Goal: Complete application form: Complete application form

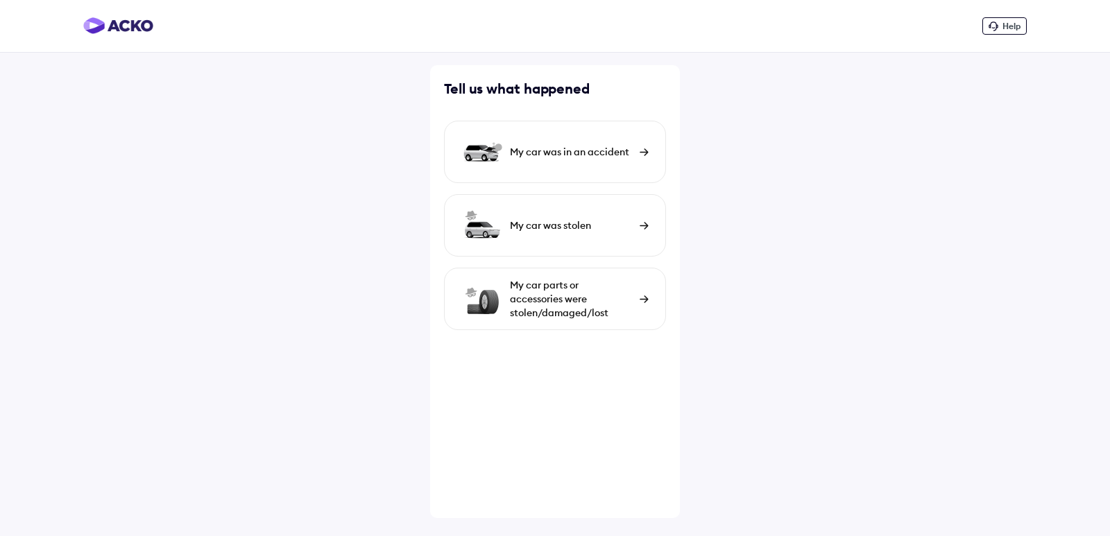
click at [636, 160] on div "My car was in an accident" at bounding box center [555, 152] width 222 height 62
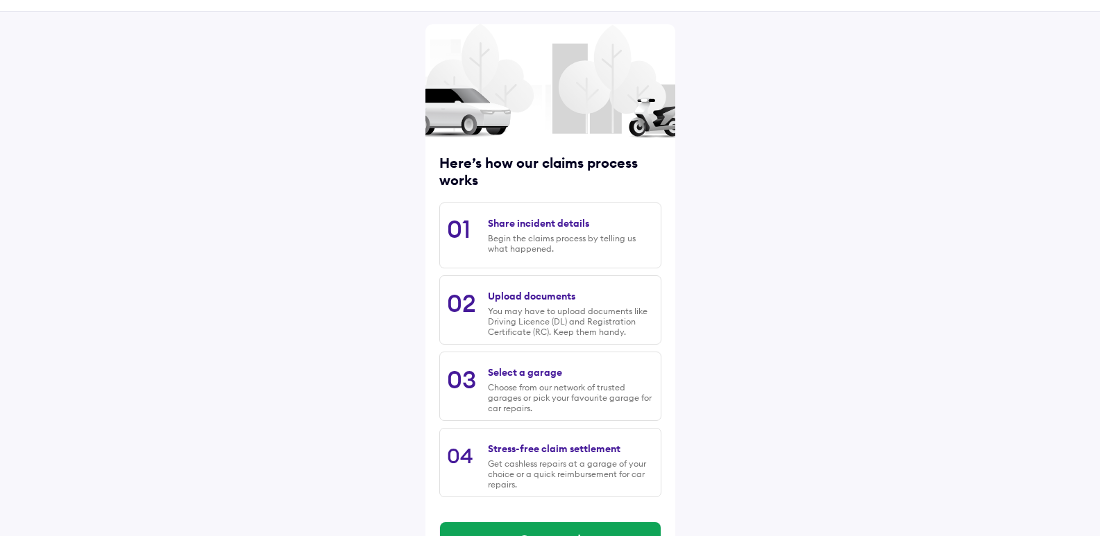
scroll to position [85, 0]
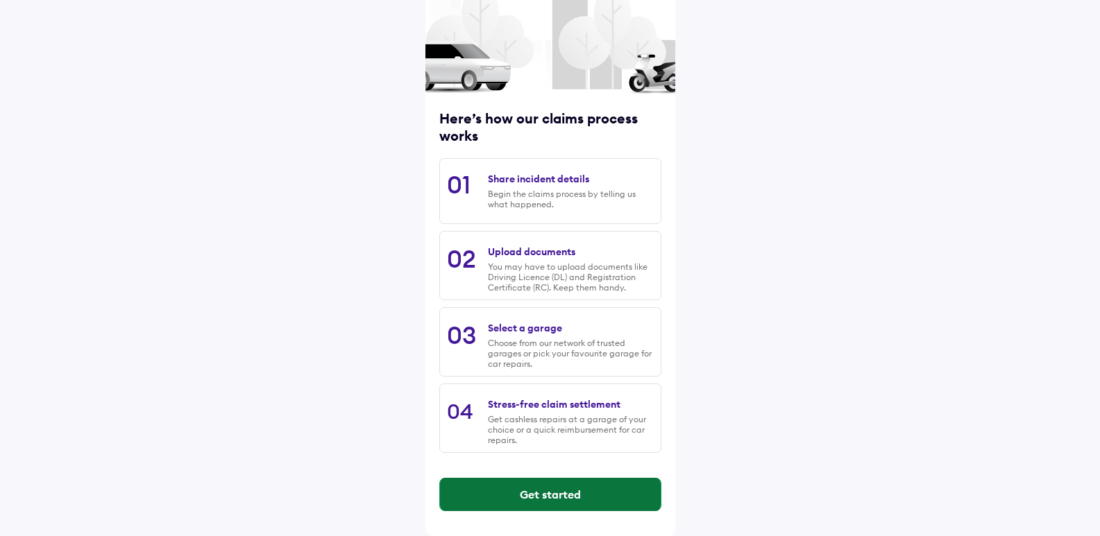
click at [563, 490] on button "Get started" at bounding box center [550, 494] width 221 height 33
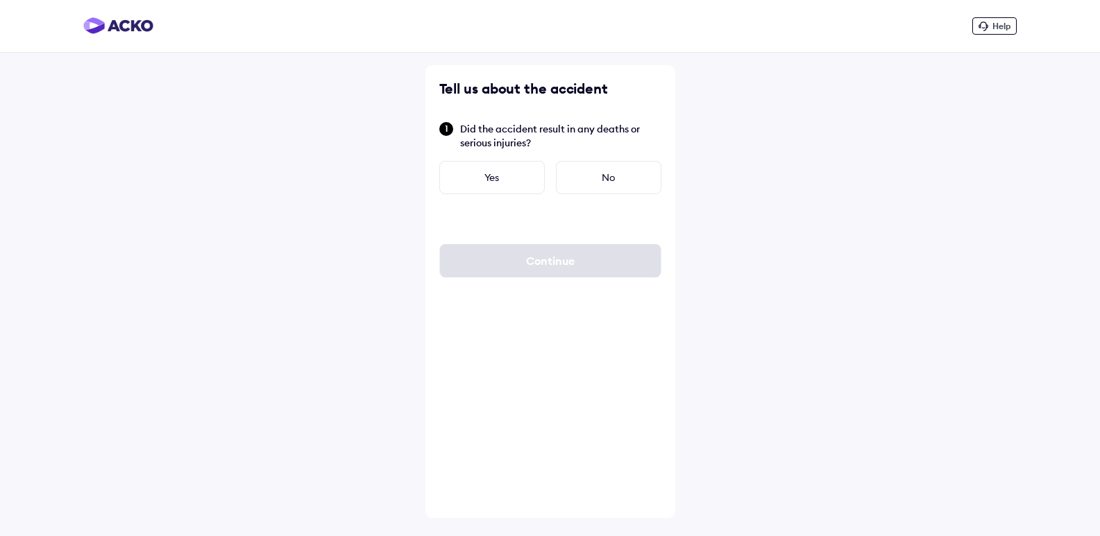
scroll to position [0, 0]
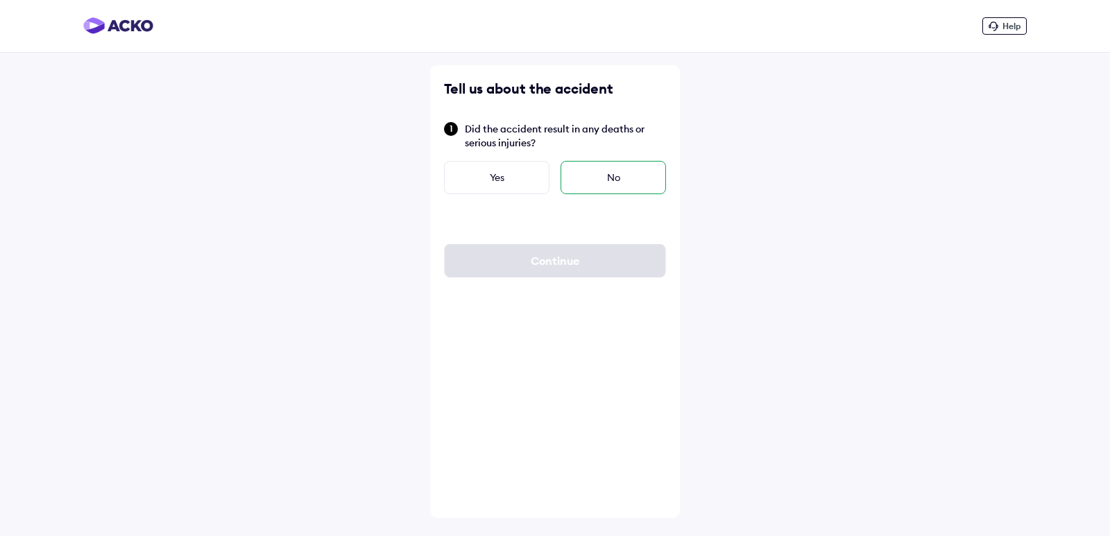
click at [629, 189] on div "No" at bounding box center [613, 177] width 105 height 33
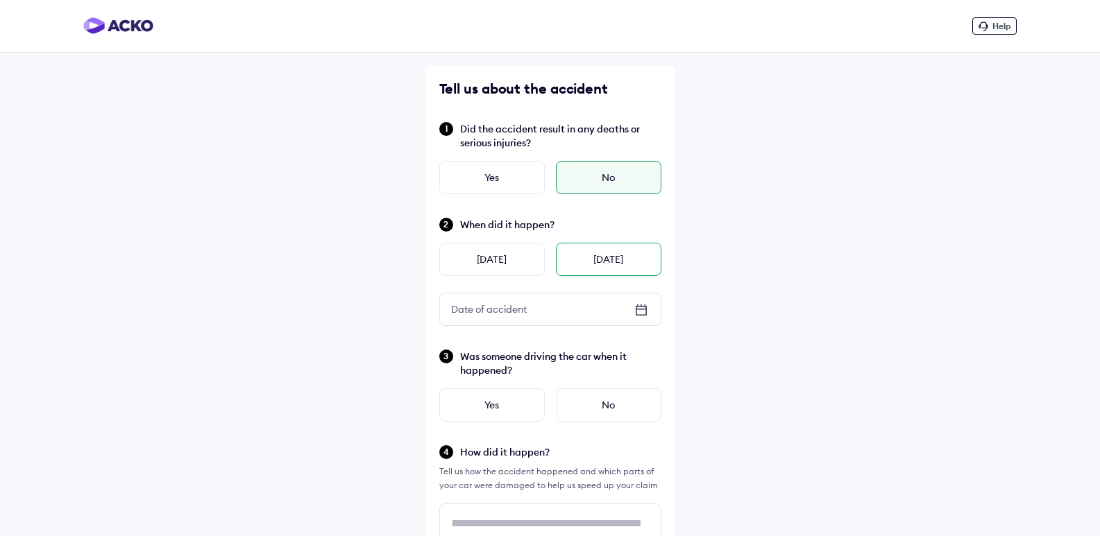
click at [597, 262] on div "[DATE]" at bounding box center [608, 259] width 105 height 33
click at [592, 407] on div "No" at bounding box center [608, 405] width 105 height 33
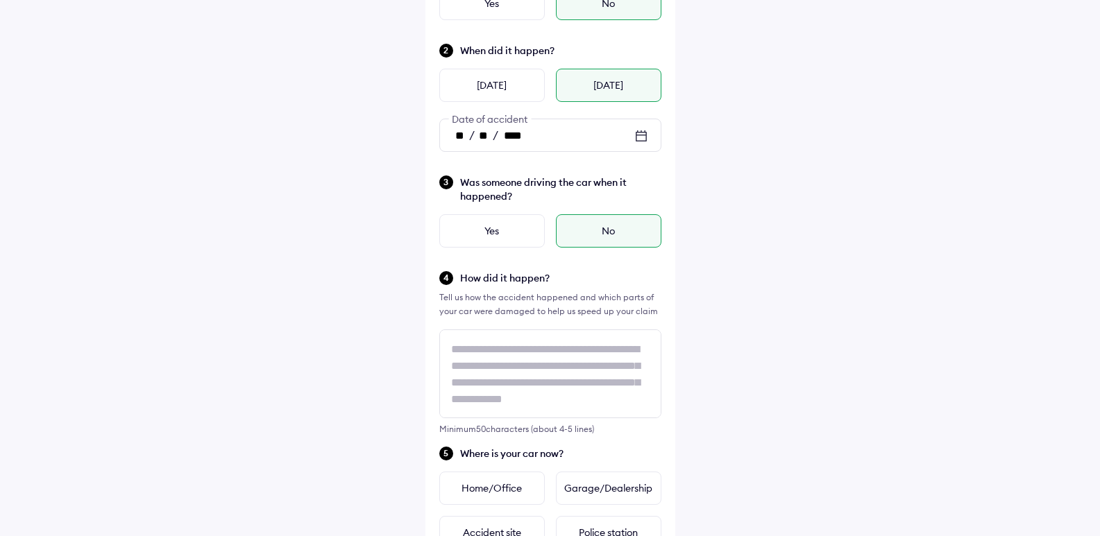
scroll to position [208, 0]
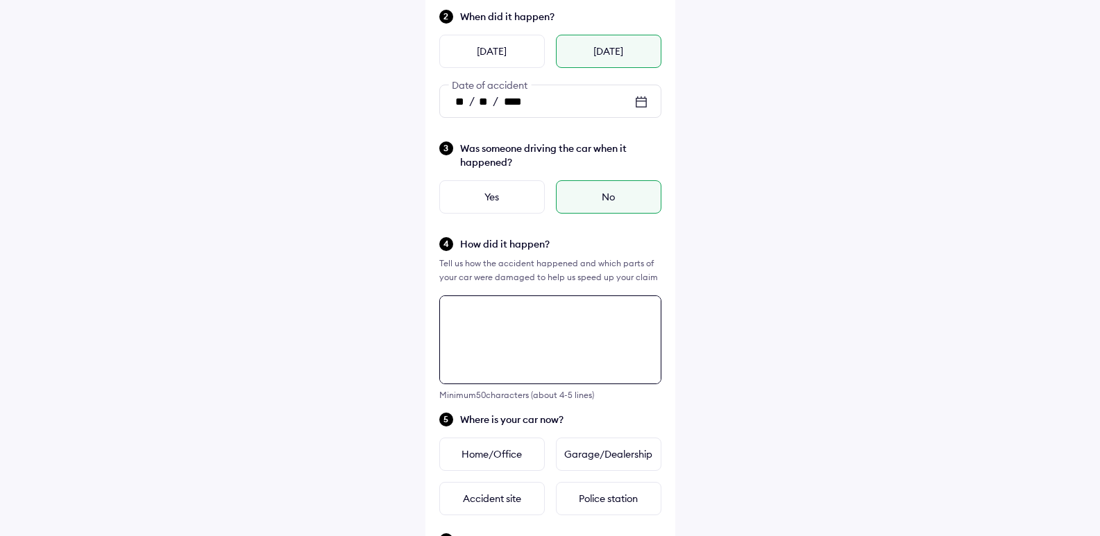
click at [502, 319] on div "Tell us about the accident Did the accident result in any deaths or serious inj…" at bounding box center [550, 385] width 250 height 1056
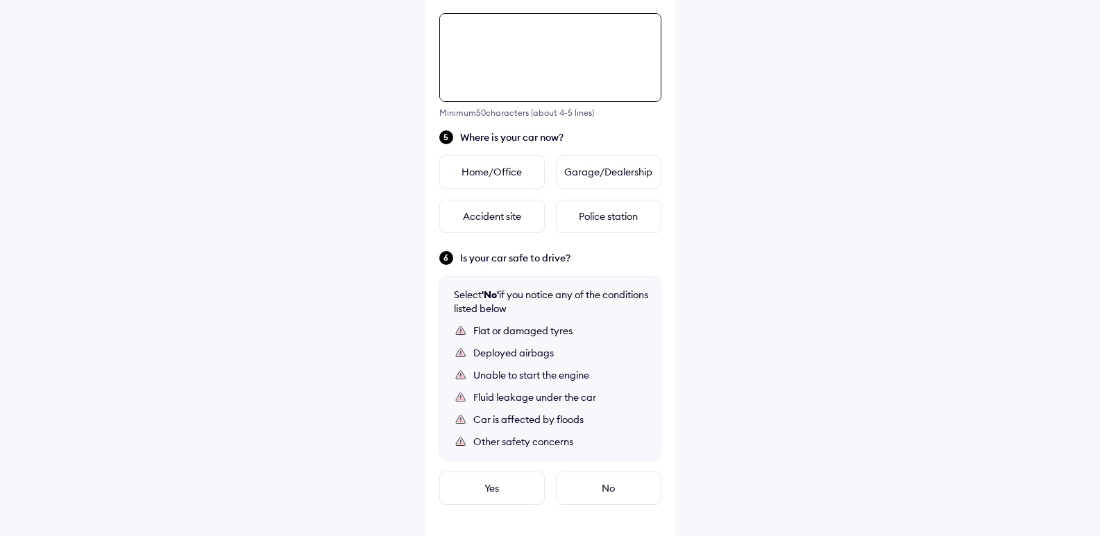
scroll to position [504, 0]
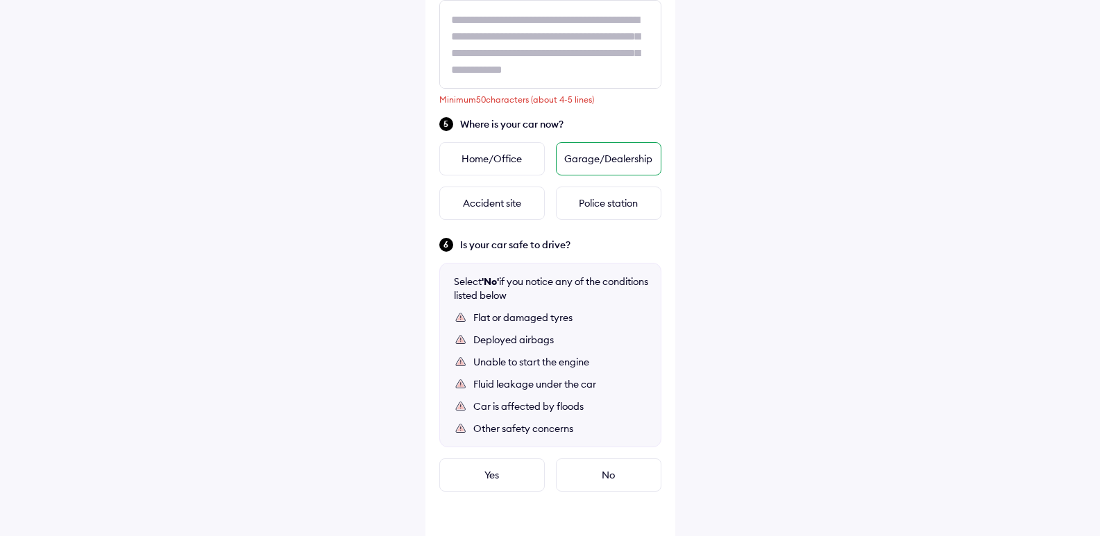
click at [603, 162] on div "Garage/Dealership" at bounding box center [608, 158] width 105 height 33
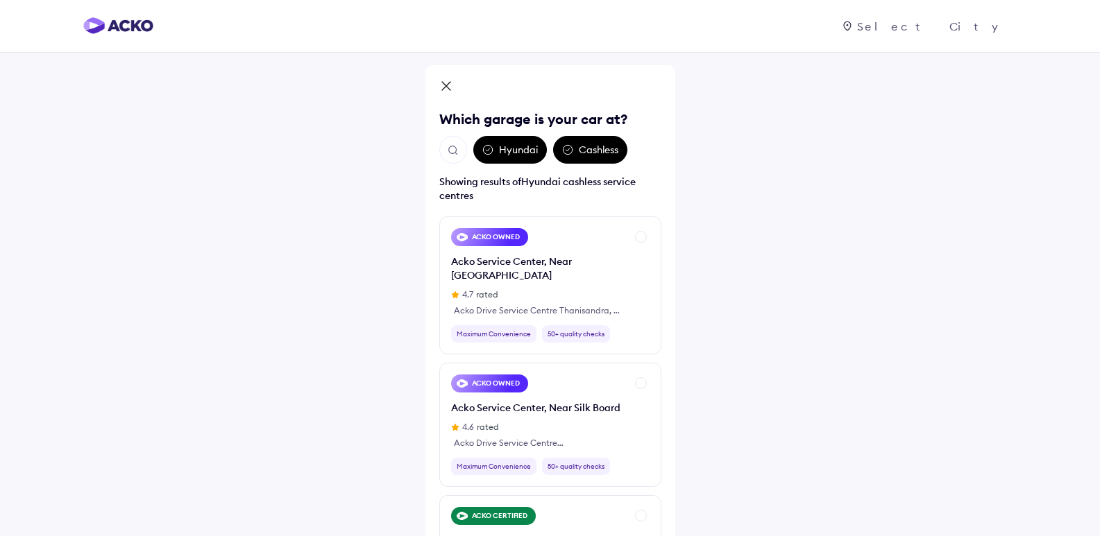
click at [455, 155] on img "Open search" at bounding box center [453, 150] width 12 height 12
click at [489, 145] on input "text" at bounding box center [529, 150] width 180 height 28
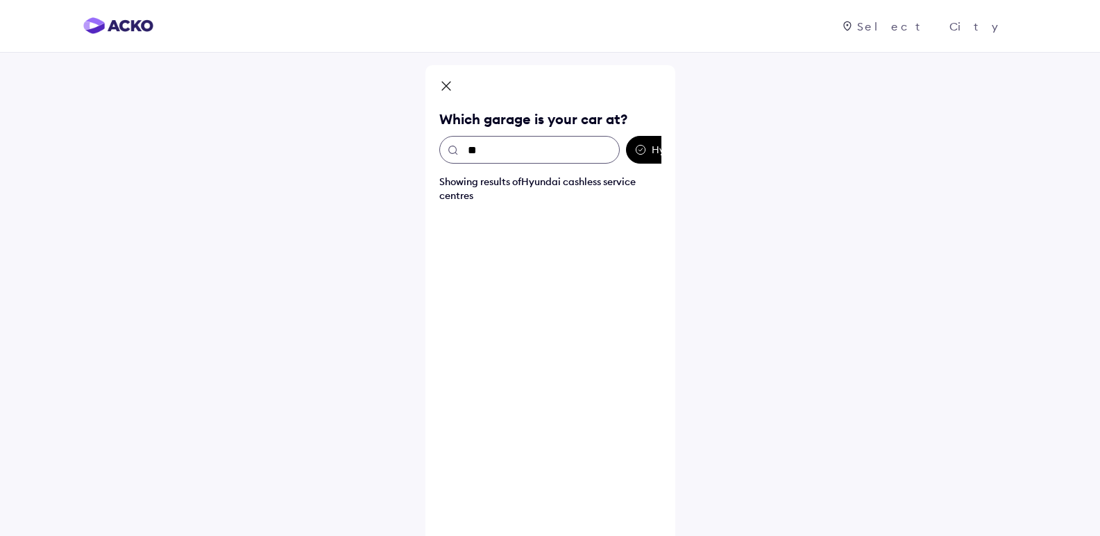
type input "*"
type input "***"
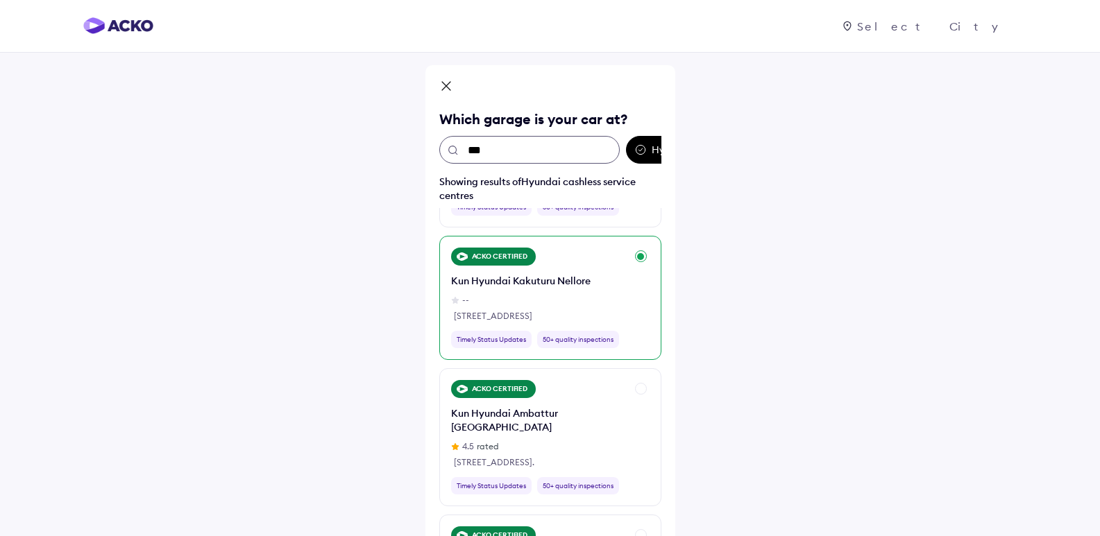
scroll to position [625, 0]
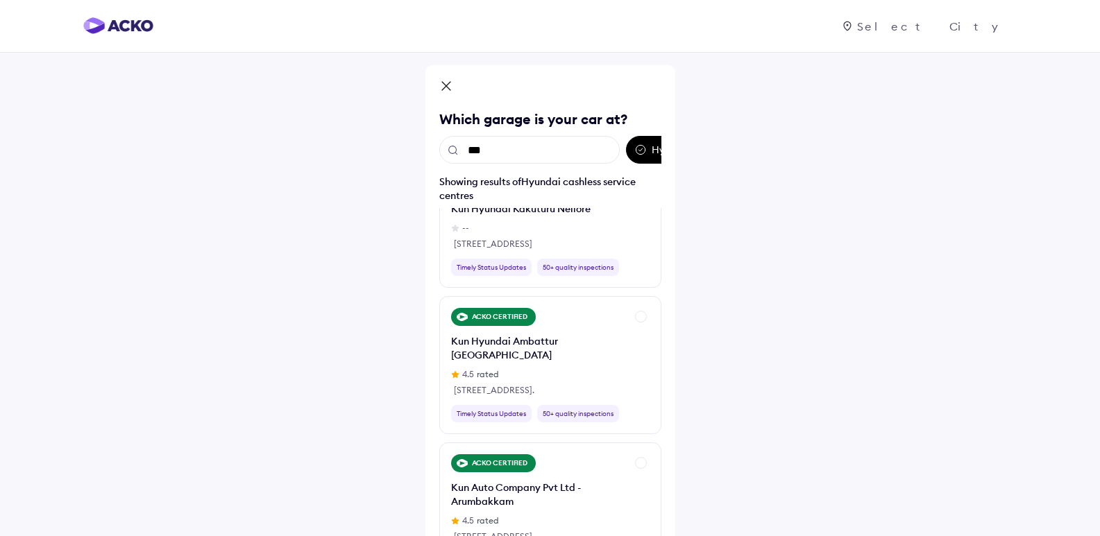
click at [649, 152] on div "*** Hyundai Cashless" at bounding box center [550, 150] width 222 height 28
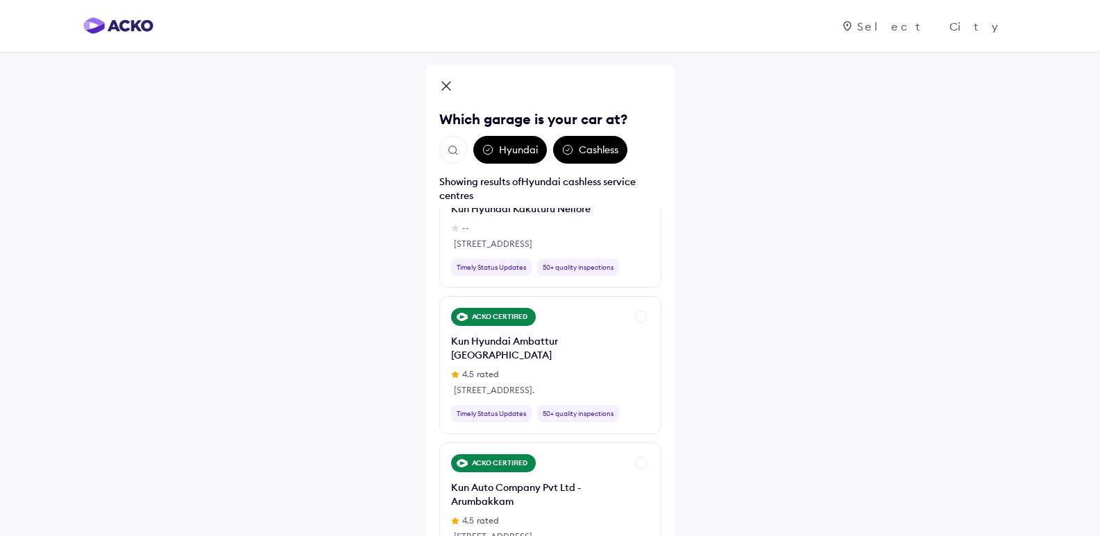
click at [589, 151] on div "Cashless" at bounding box center [590, 150] width 74 height 28
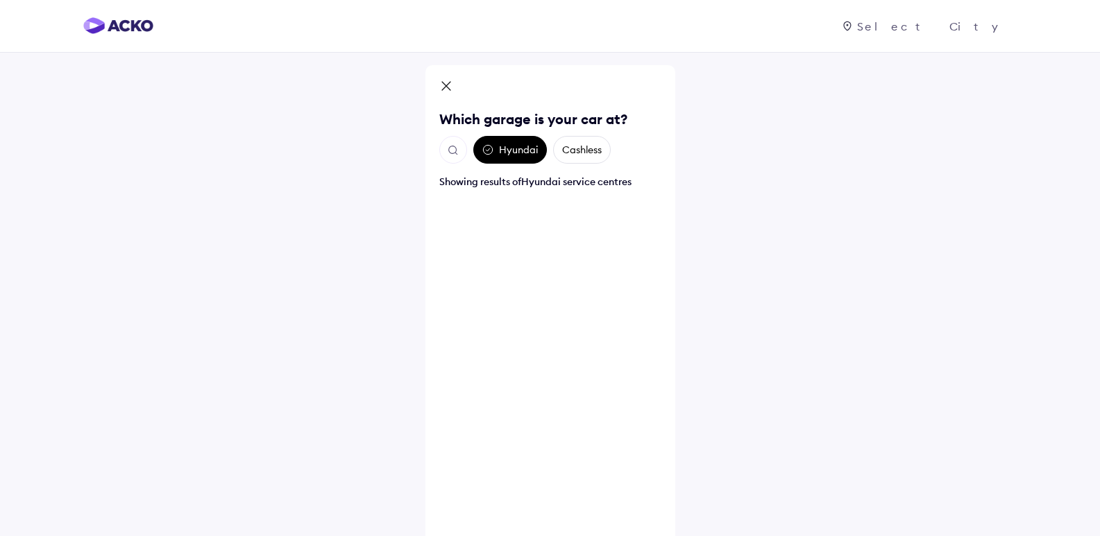
scroll to position [0, 0]
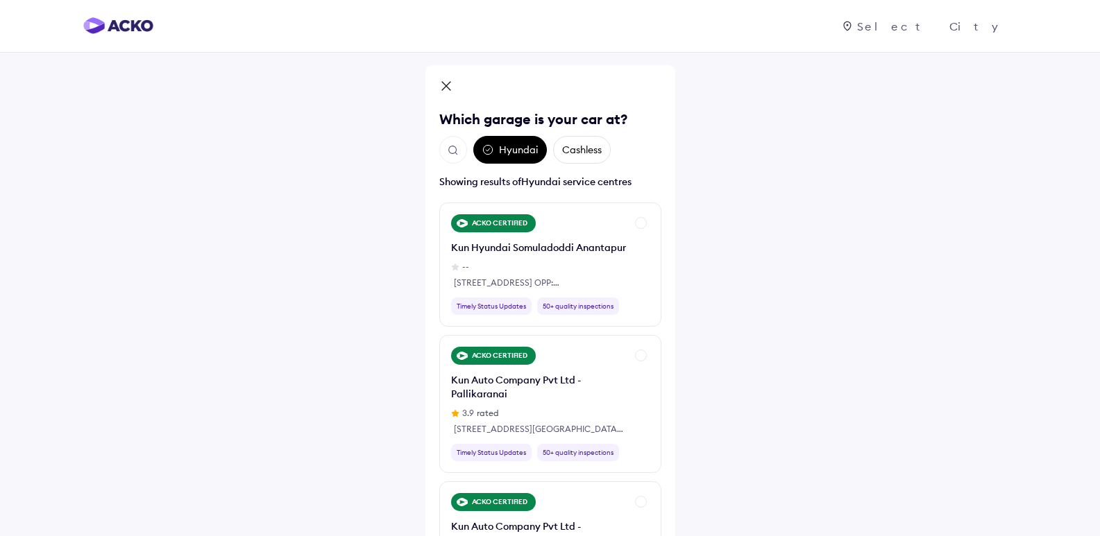
click at [589, 151] on div "Cashless" at bounding box center [582, 150] width 58 height 28
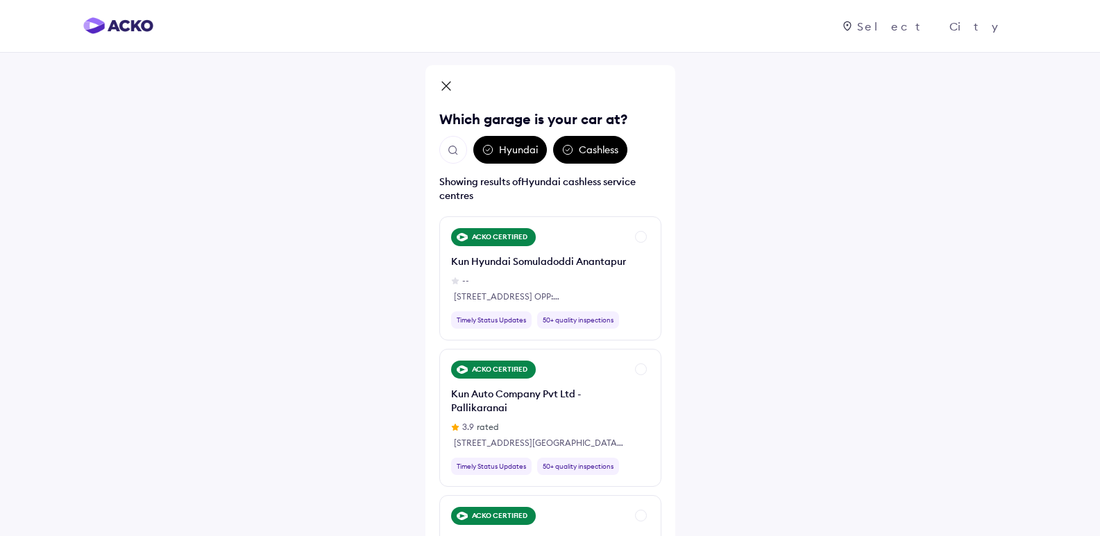
click at [507, 146] on div "Hyundai" at bounding box center [510, 150] width 74 height 28
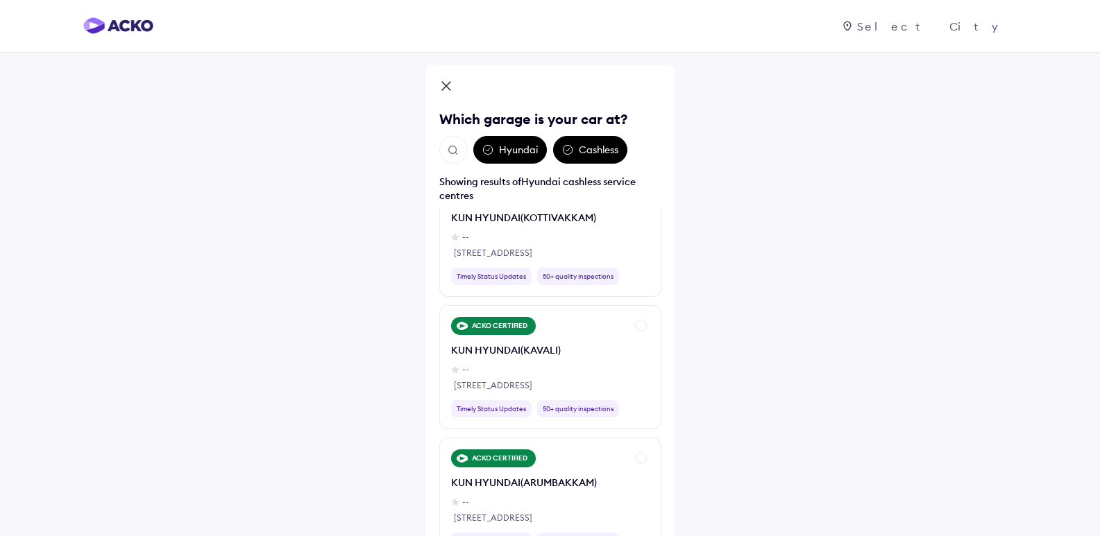
scroll to position [2293, 0]
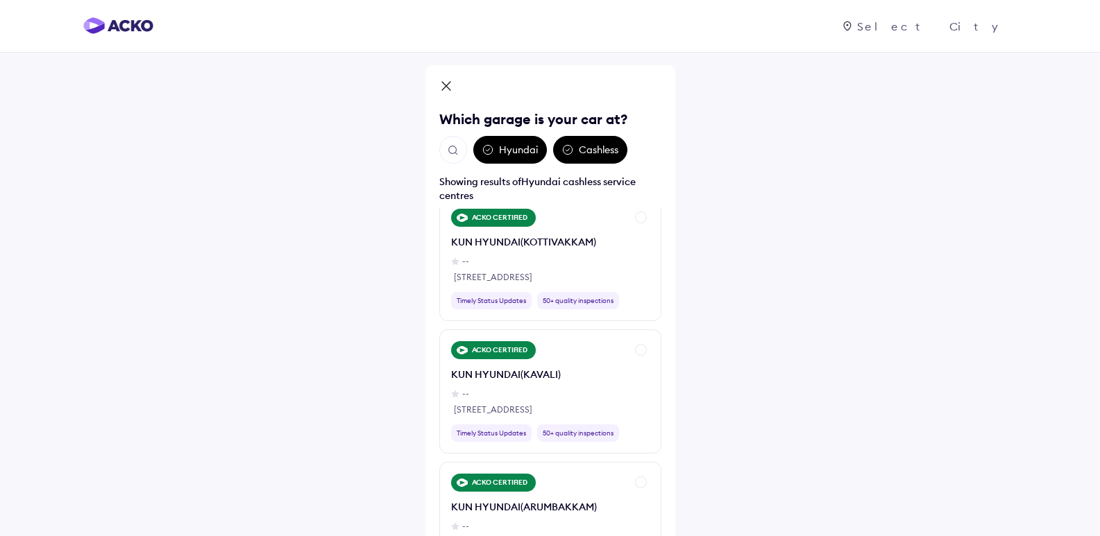
click at [444, 81] on icon at bounding box center [446, 87] width 14 height 17
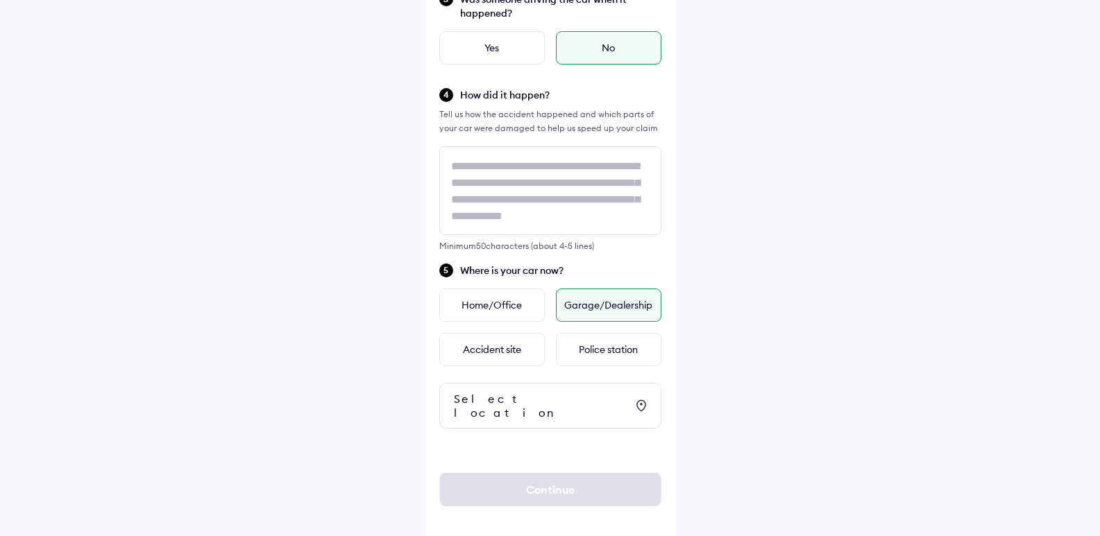
scroll to position [358, 0]
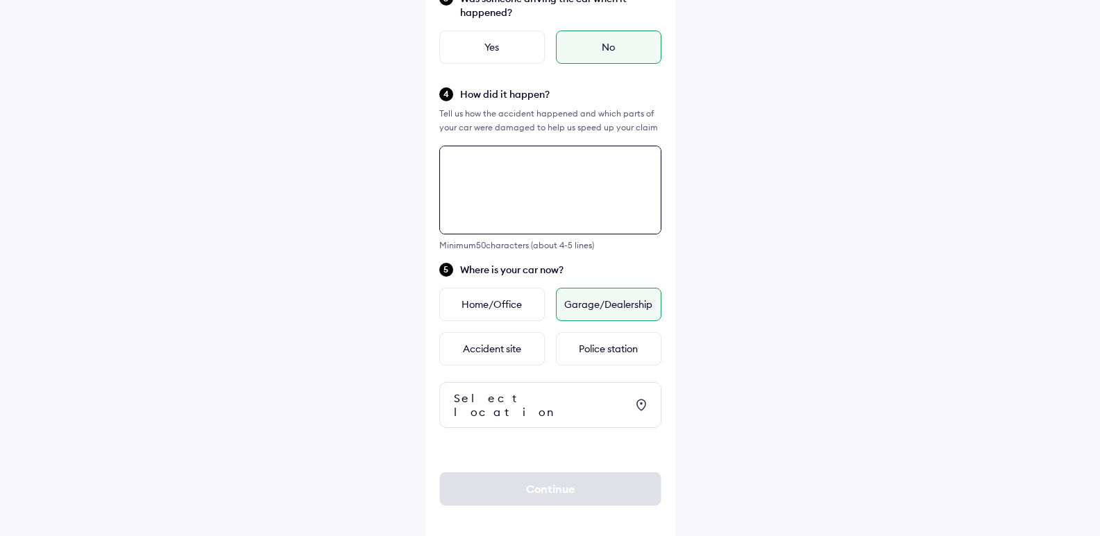
click at [504, 167] on textarea at bounding box center [550, 190] width 222 height 89
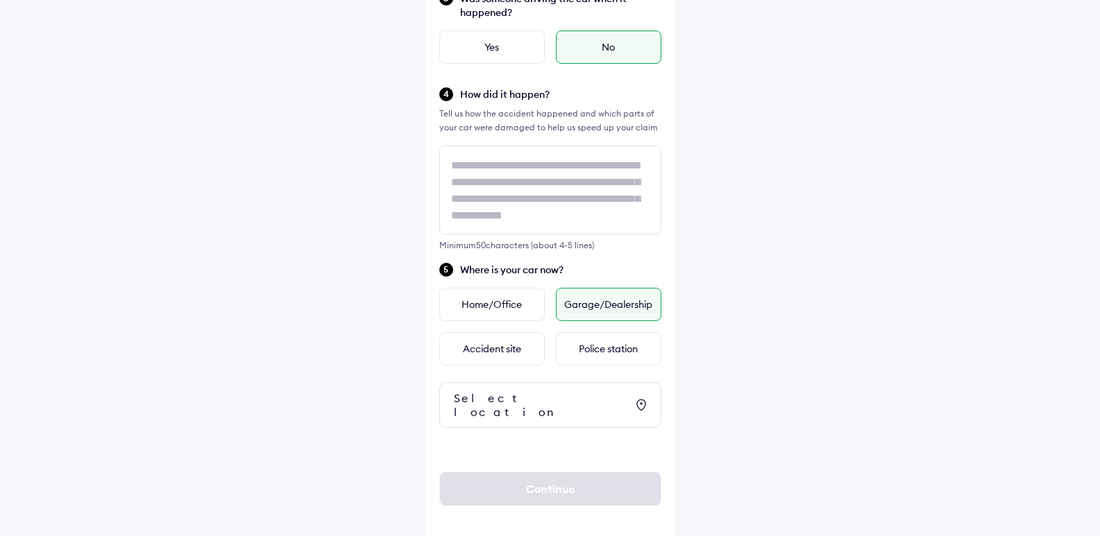
click at [636, 397] on icon at bounding box center [641, 405] width 17 height 17
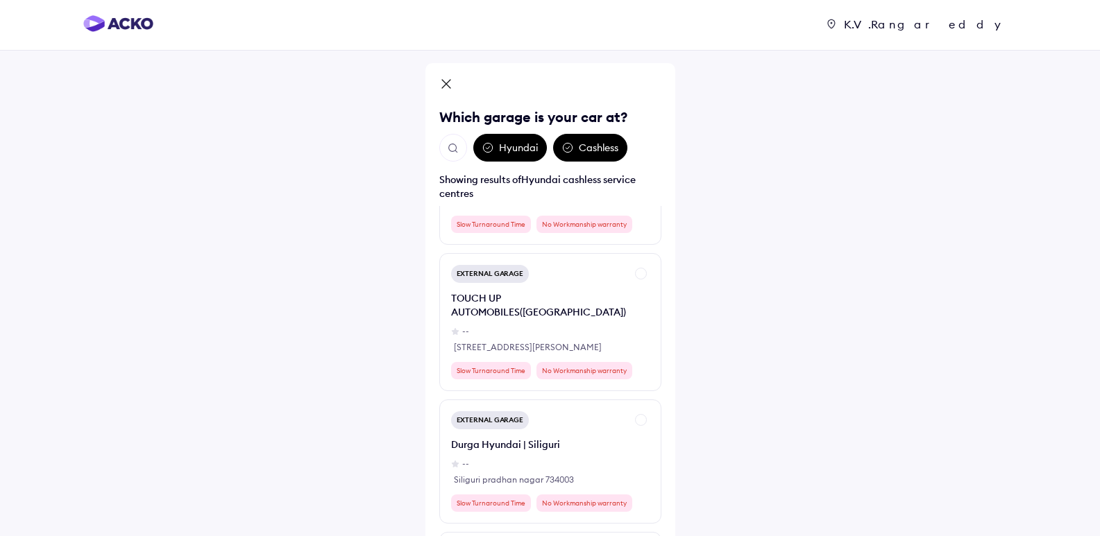
scroll to position [24945, 0]
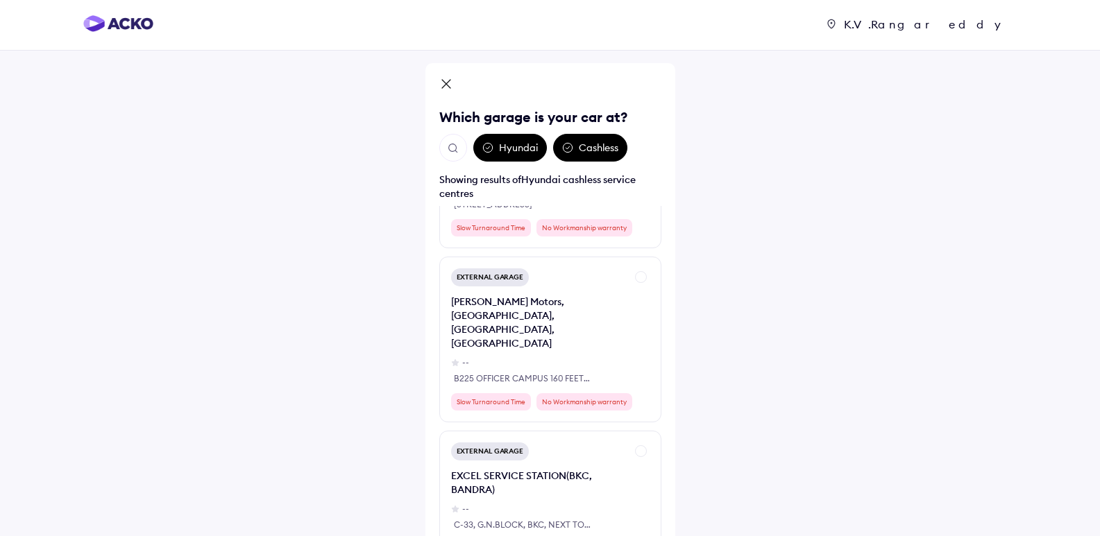
click at [443, 77] on icon at bounding box center [446, 85] width 14 height 17
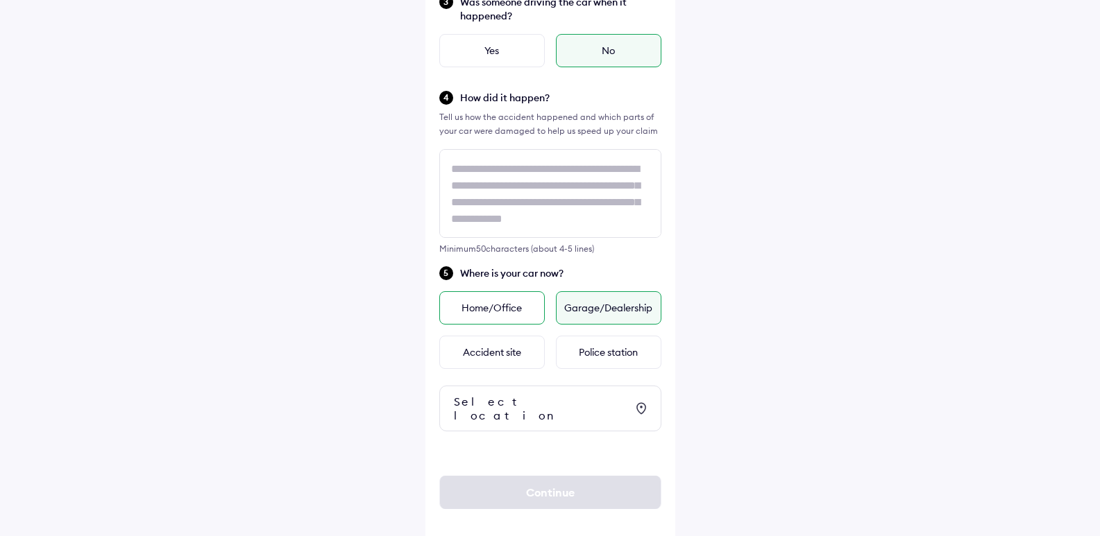
scroll to position [358, 0]
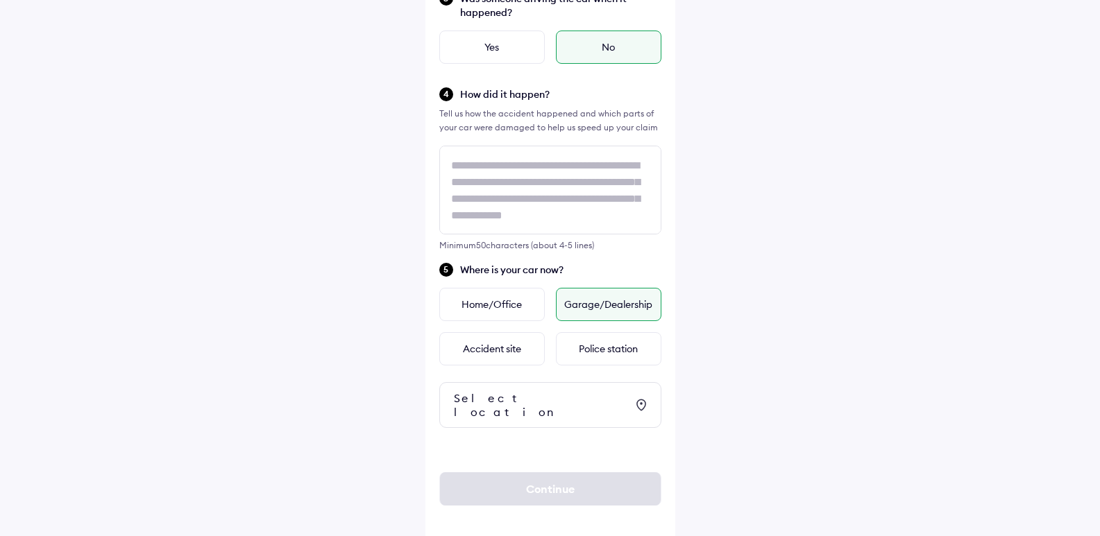
click at [535, 406] on div "Select location" at bounding box center [540, 405] width 172 height 28
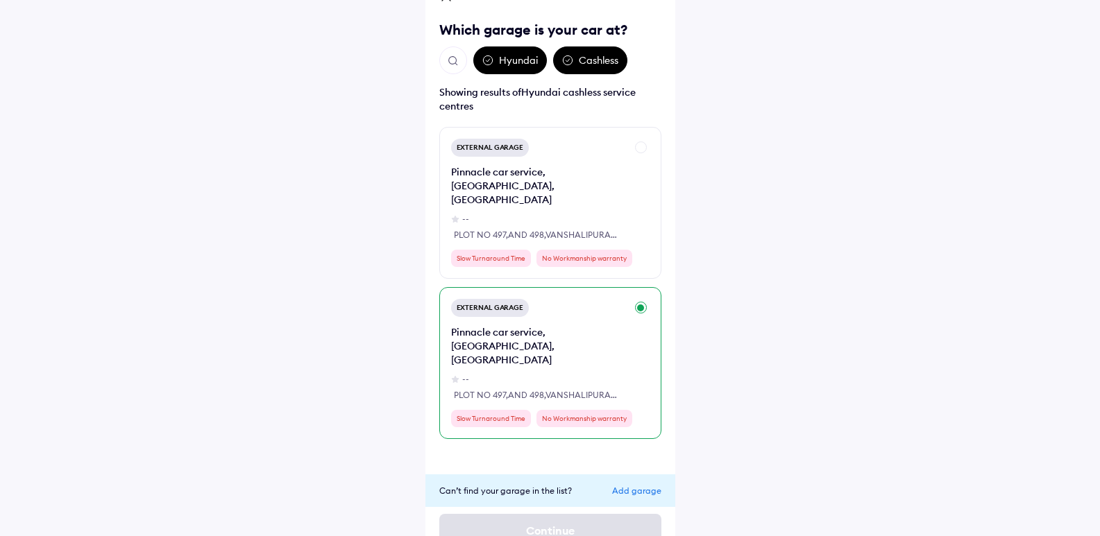
scroll to position [115, 0]
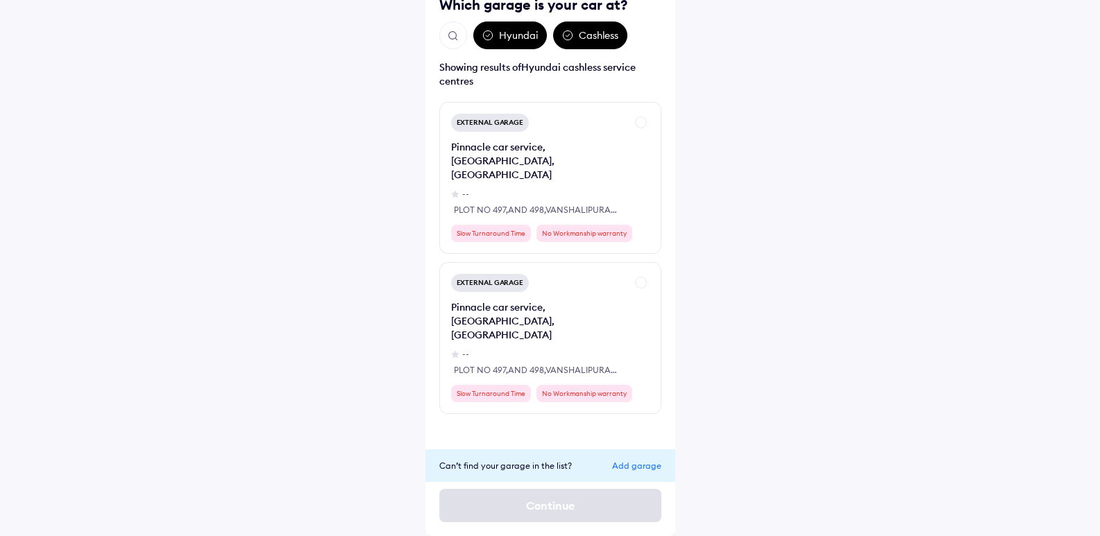
click at [641, 463] on div "Add garage" at bounding box center [636, 466] width 49 height 10
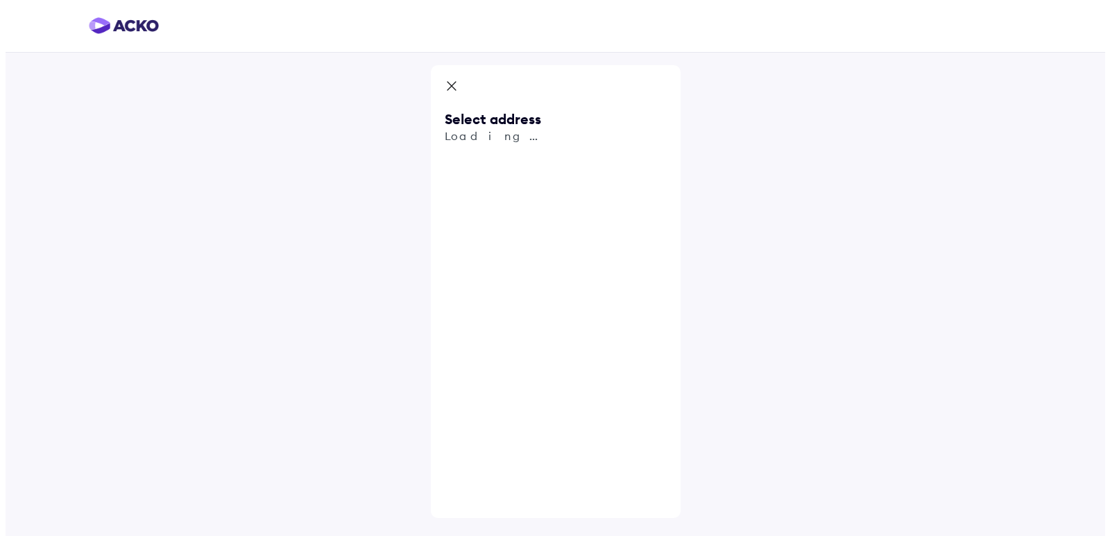
scroll to position [0, 0]
click at [492, 199] on span "Use my current location" at bounding box center [565, 215] width 201 height 46
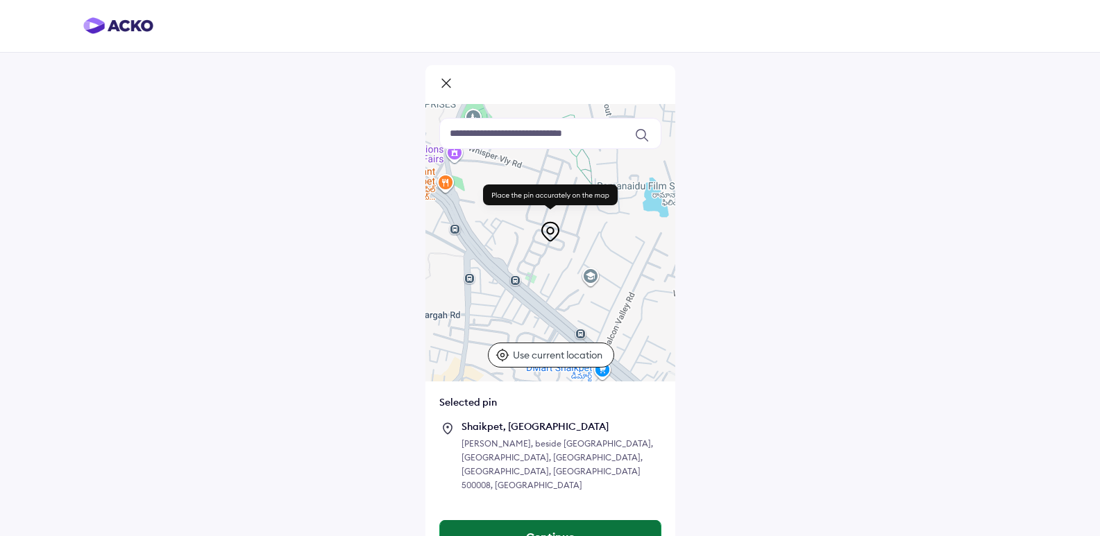
click at [544, 527] on button "Continue" at bounding box center [550, 537] width 221 height 33
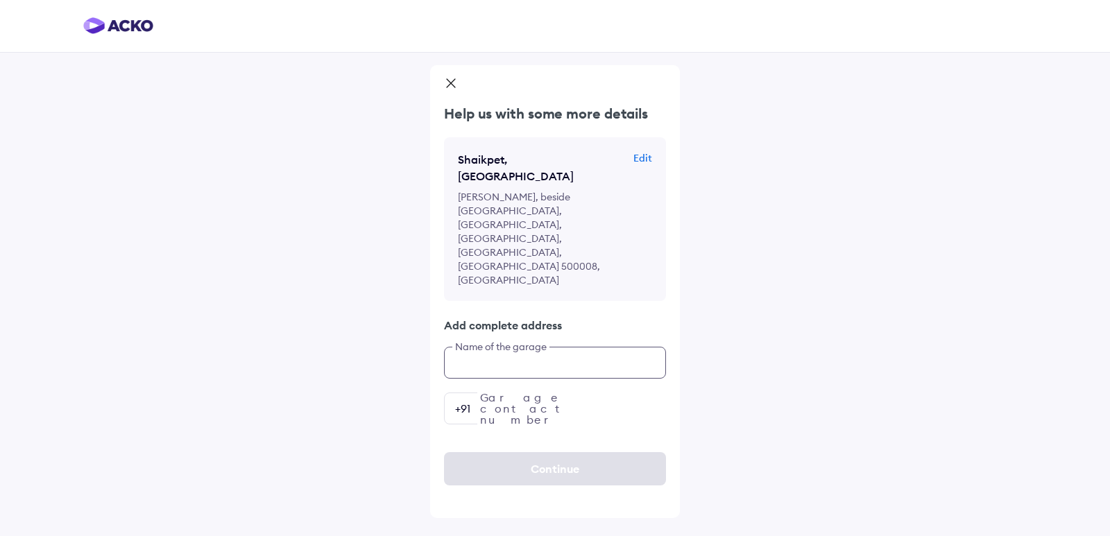
click at [538, 347] on input "text" at bounding box center [555, 363] width 222 height 32
type input "**********"
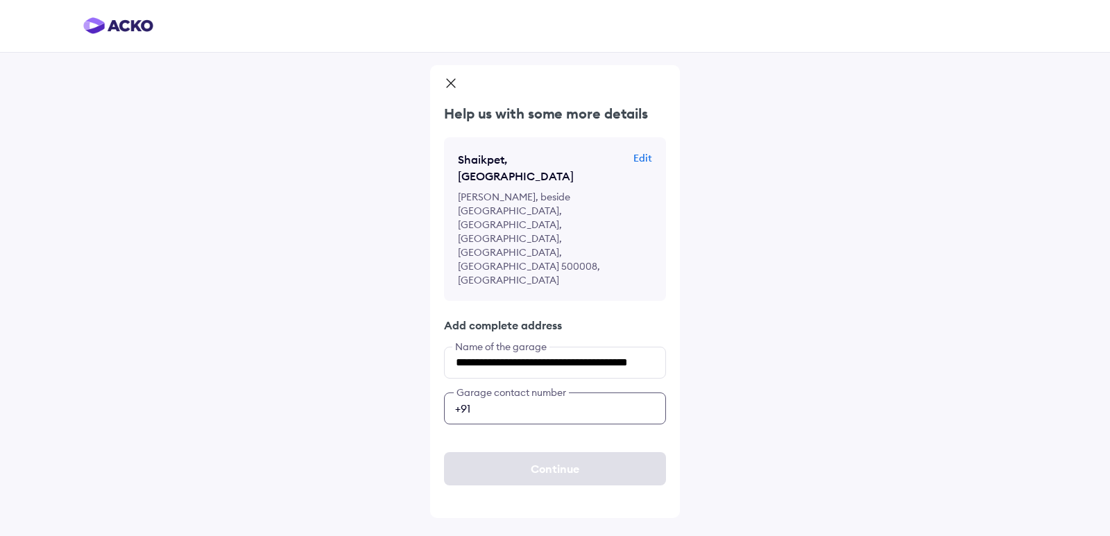
click at [523, 393] on input "number" at bounding box center [555, 409] width 222 height 32
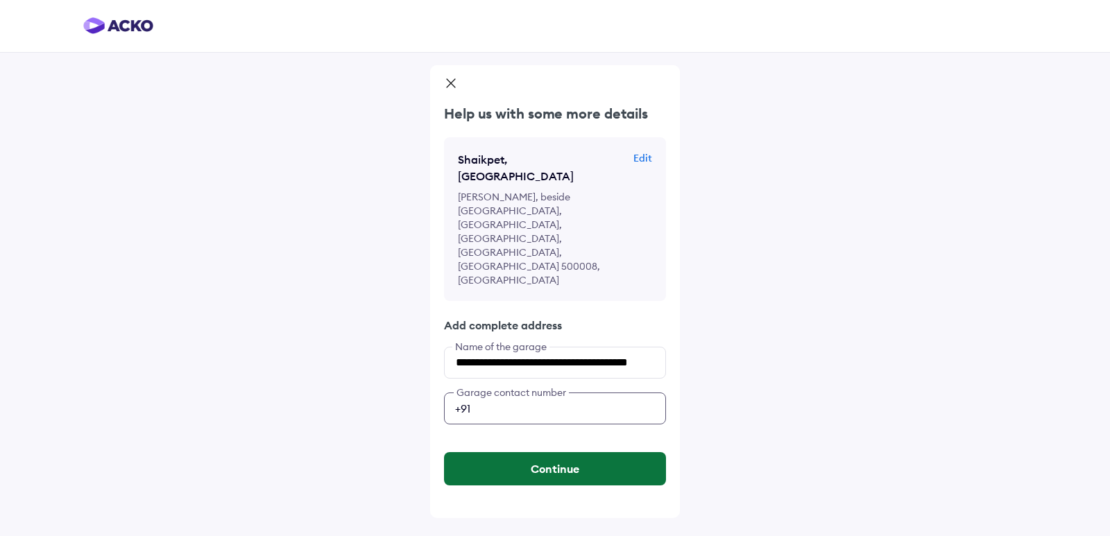
type input "**********"
click at [557, 453] on button "Continue" at bounding box center [555, 469] width 222 height 33
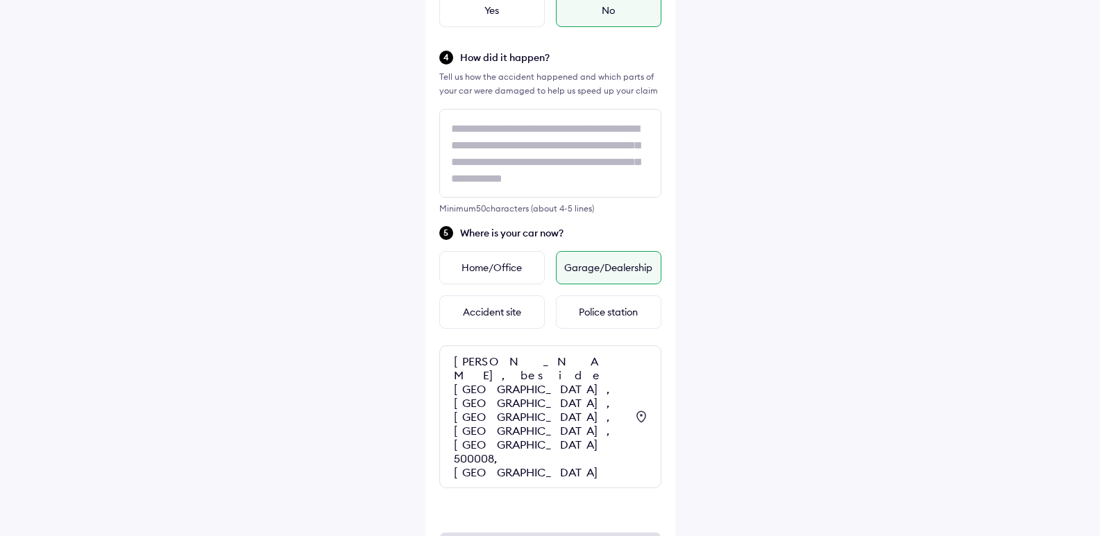
scroll to position [397, 0]
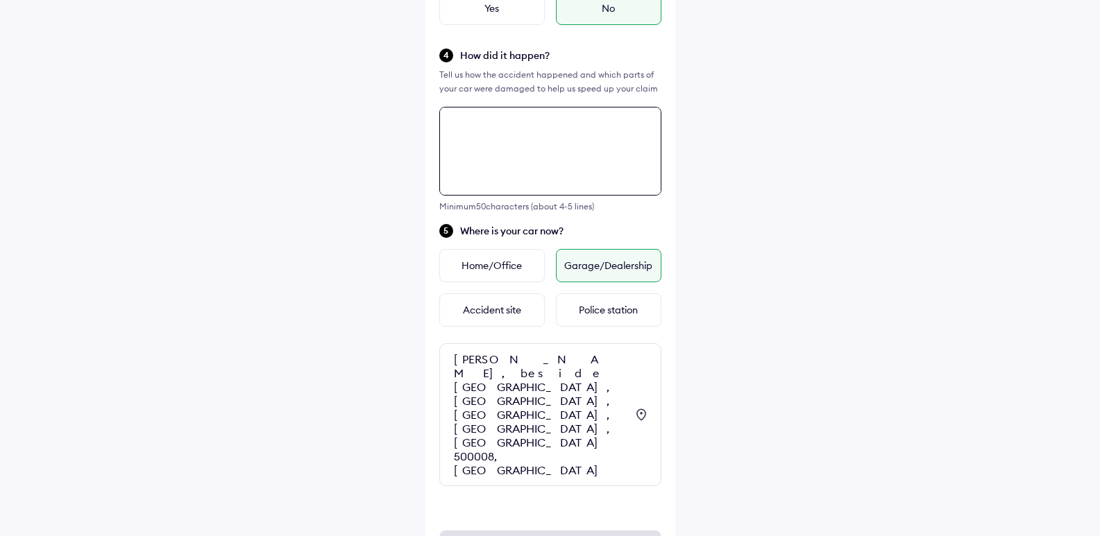
click at [463, 128] on textarea at bounding box center [550, 151] width 222 height 89
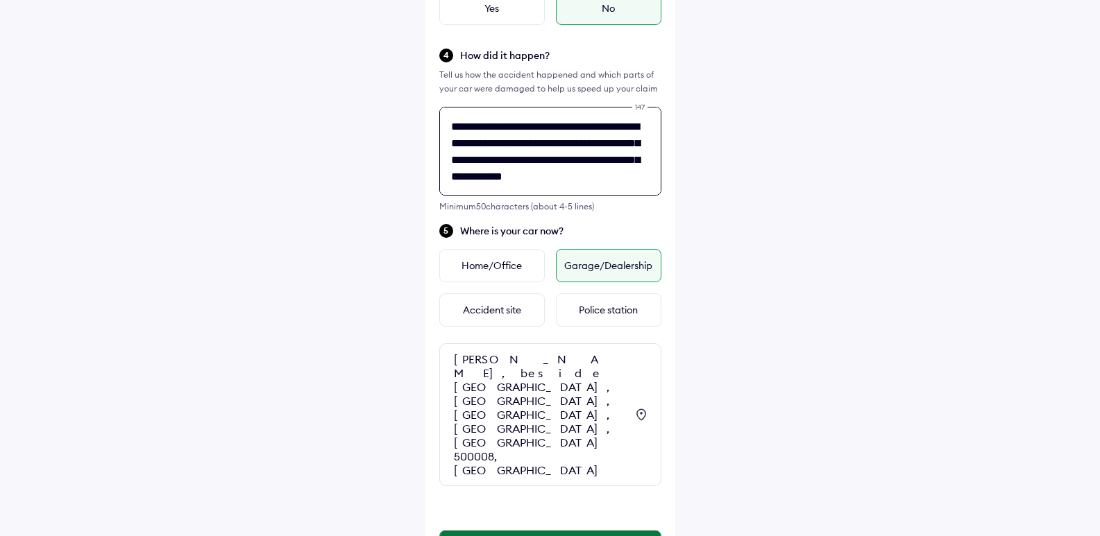
type textarea "**********"
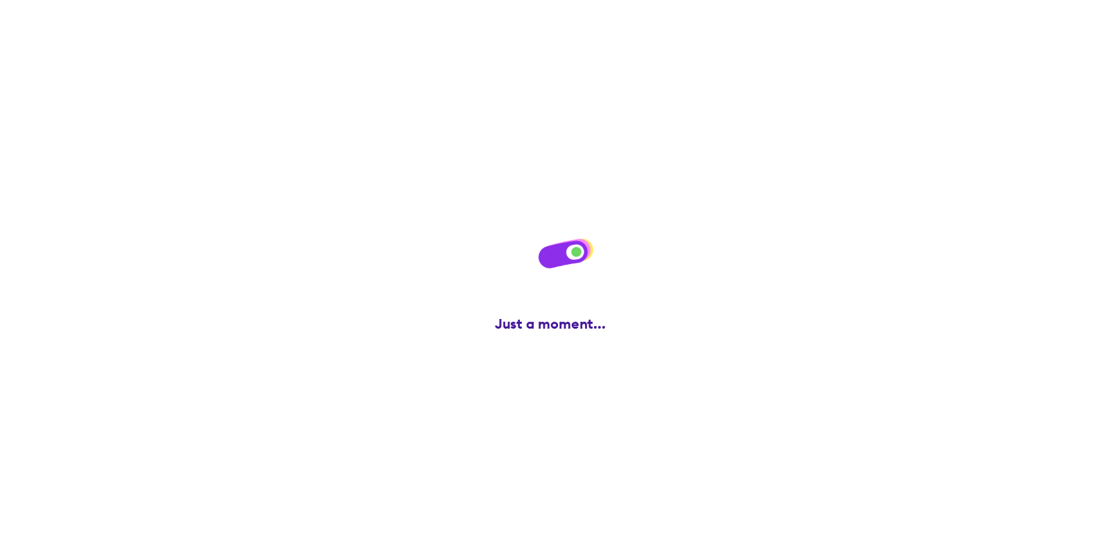
scroll to position [0, 0]
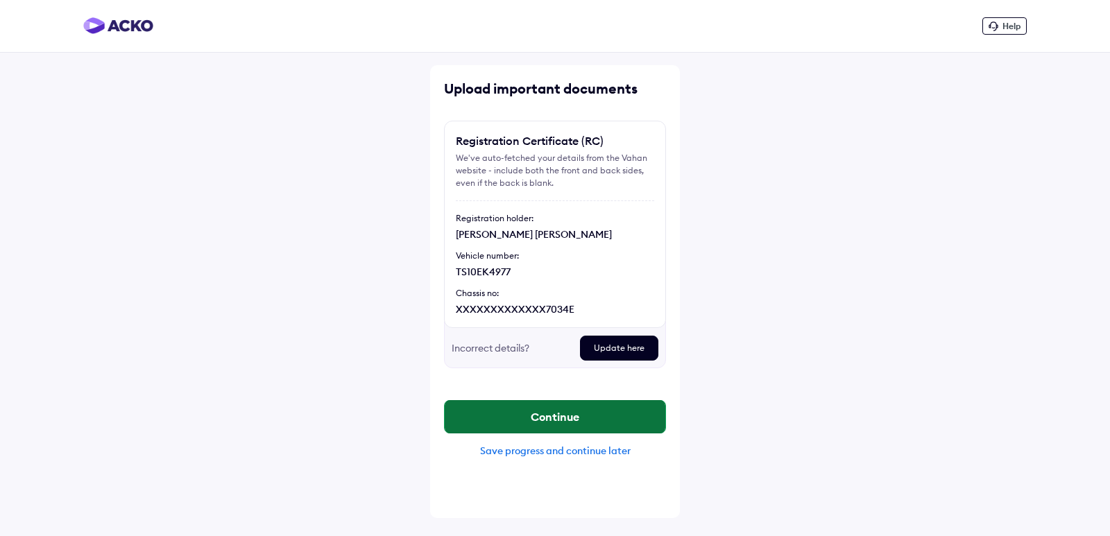
click at [573, 421] on button "Continue" at bounding box center [555, 416] width 221 height 33
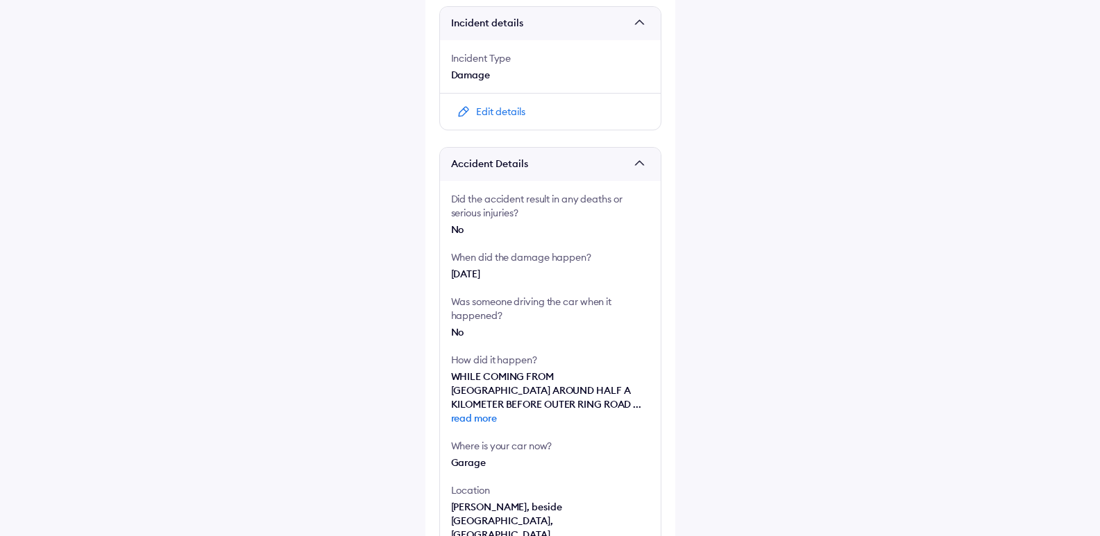
scroll to position [208, 0]
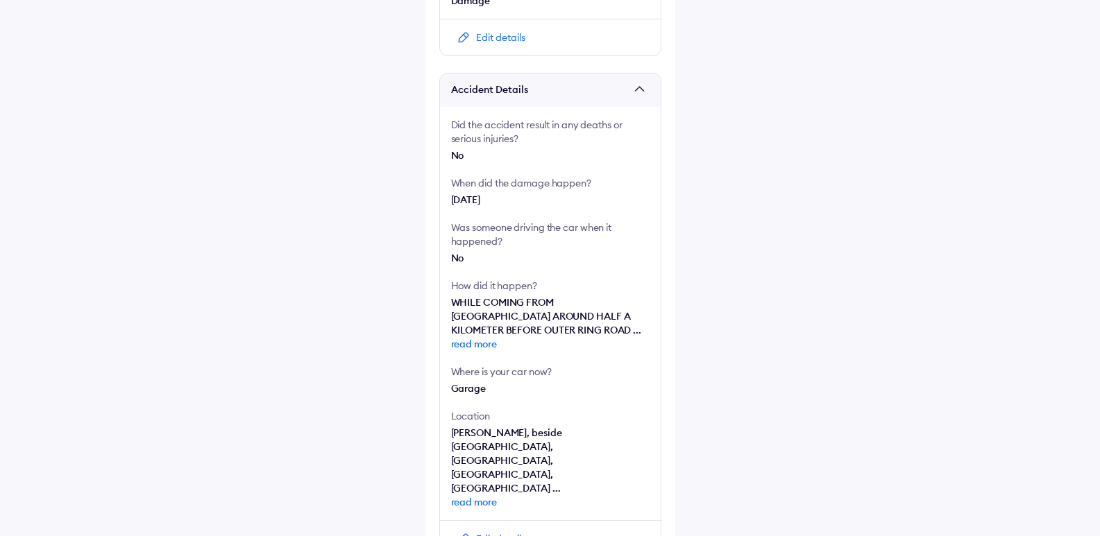
click at [483, 496] on span "read more" at bounding box center [550, 503] width 198 height 14
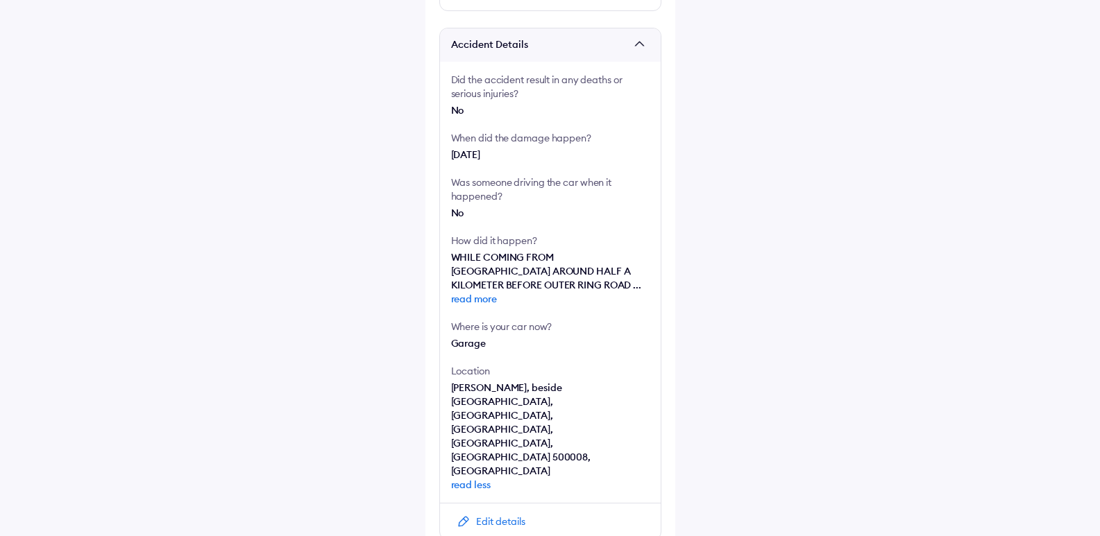
scroll to position [278, 0]
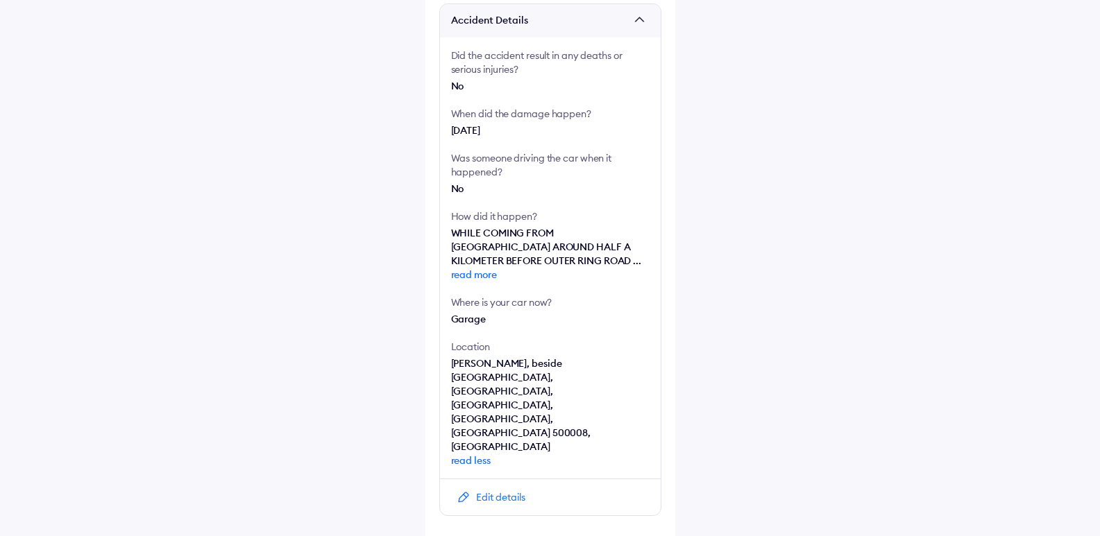
click at [496, 491] on div "Edit details" at bounding box center [500, 498] width 49 height 14
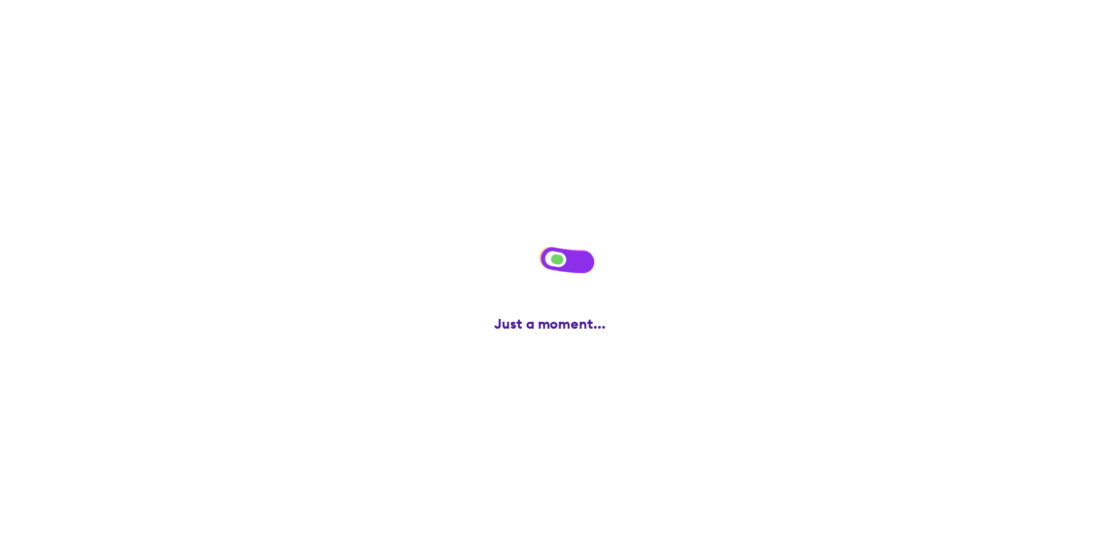
scroll to position [0, 0]
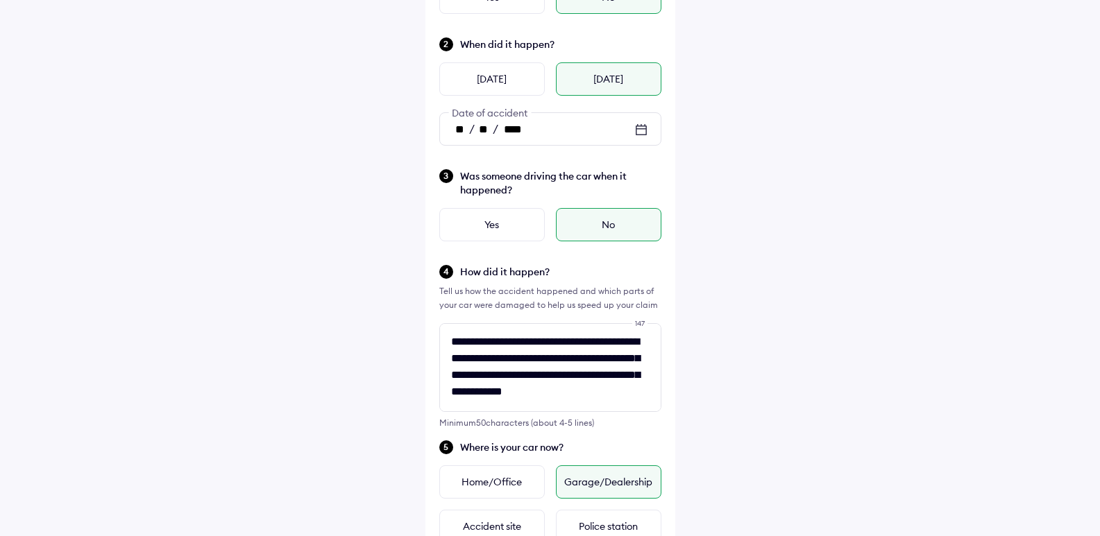
scroll to position [397, 0]
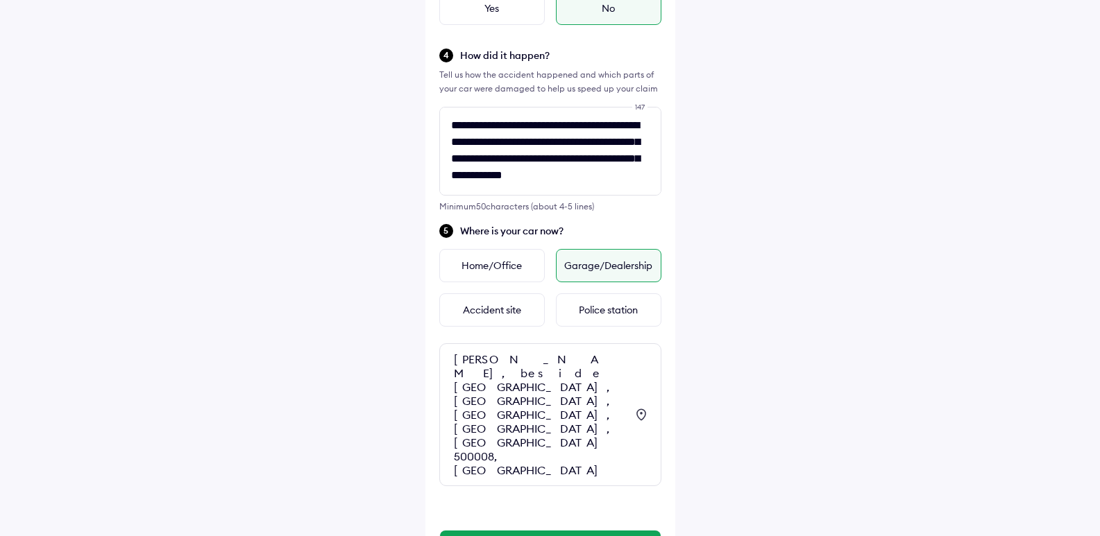
click at [623, 378] on div "[PERSON_NAME], beside [GEOGRAPHIC_DATA], [GEOGRAPHIC_DATA], [GEOGRAPHIC_DATA], …" at bounding box center [540, 415] width 172 height 125
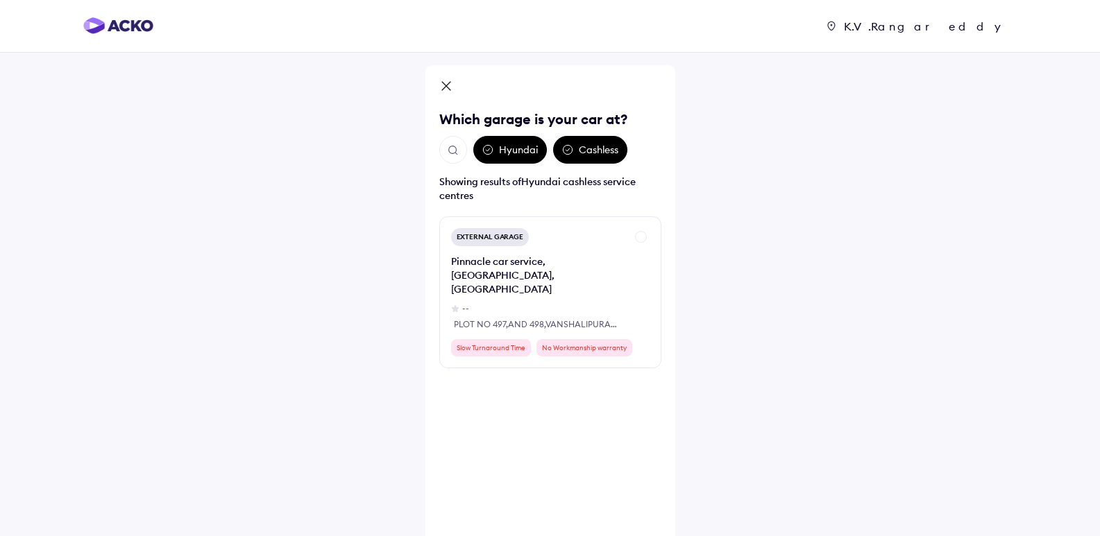
click at [448, 81] on icon at bounding box center [446, 87] width 14 height 17
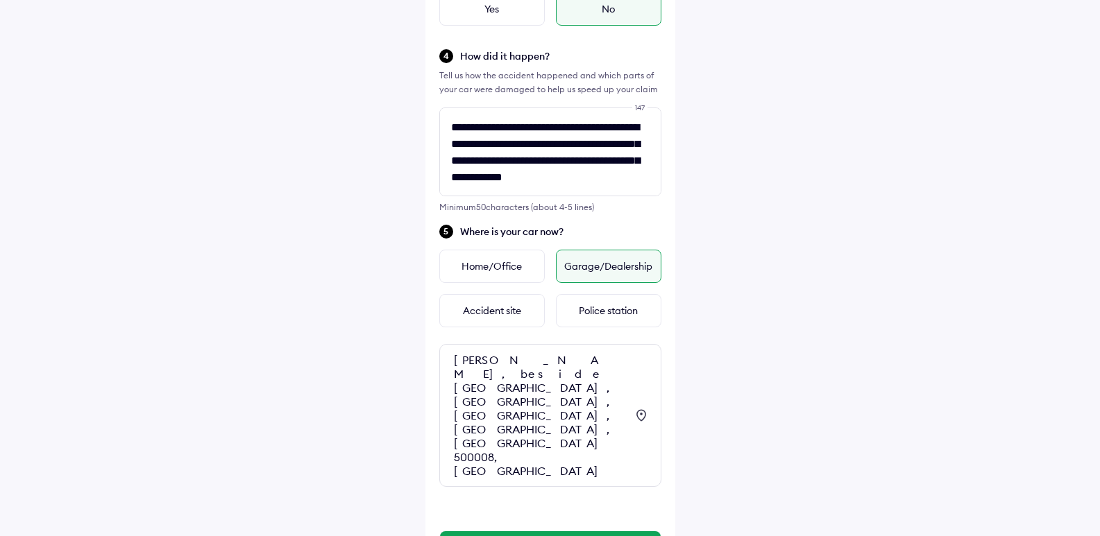
scroll to position [397, 0]
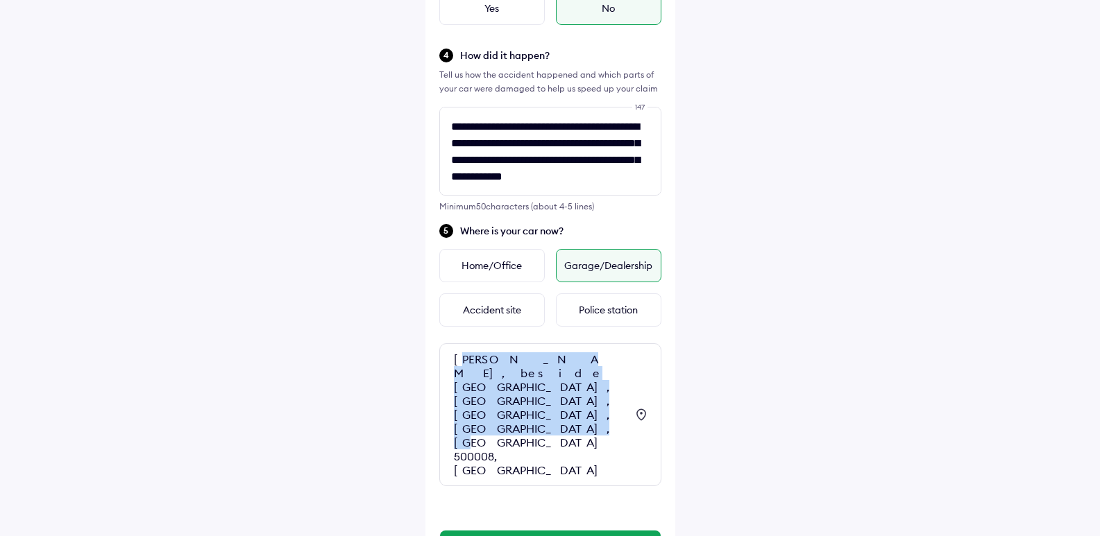
drag, startPoint x: 459, startPoint y: 360, endPoint x: 560, endPoint y: 404, distance: 110.6
click at [560, 404] on div "[PERSON_NAME], beside [GEOGRAPHIC_DATA], [GEOGRAPHIC_DATA], [GEOGRAPHIC_DATA], …" at bounding box center [540, 415] width 172 height 125
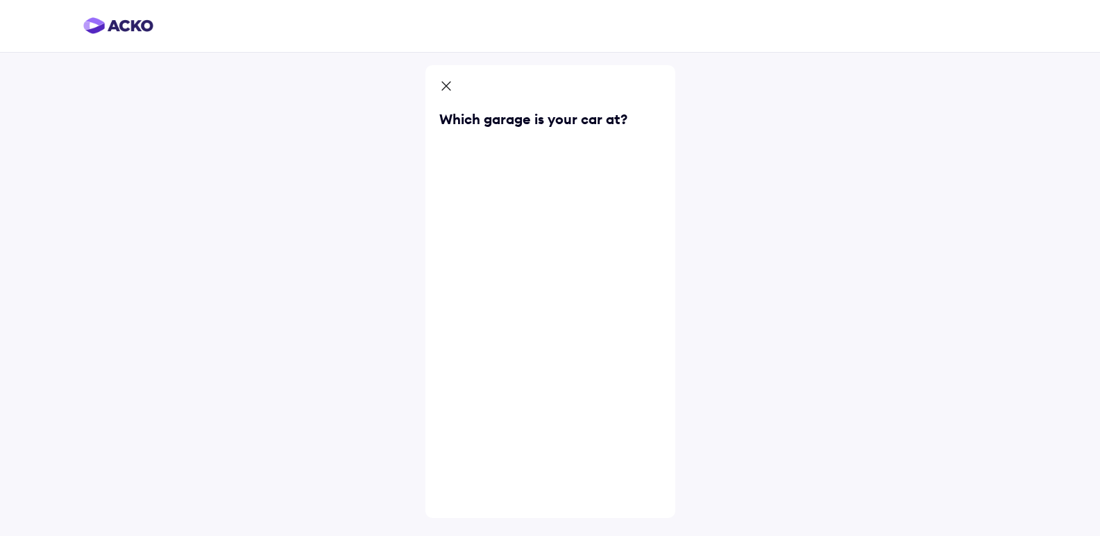
scroll to position [0, 0]
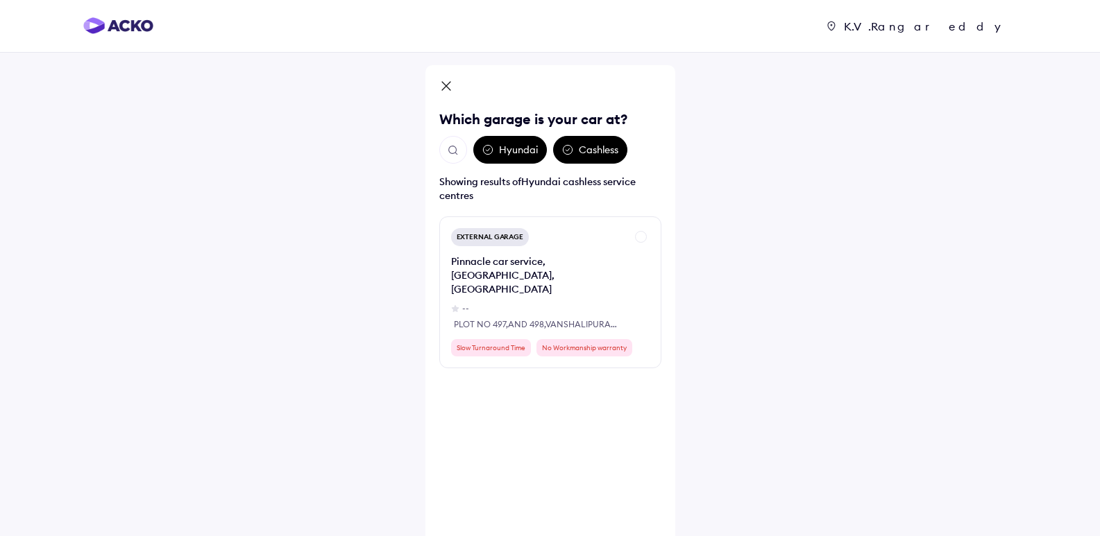
click at [446, 88] on icon at bounding box center [446, 87] width 14 height 17
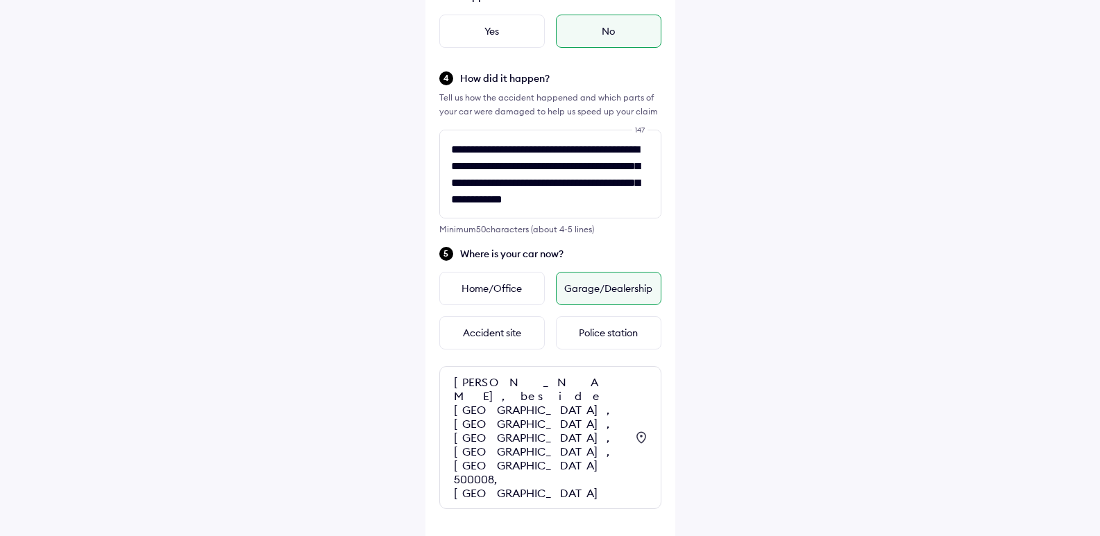
scroll to position [397, 0]
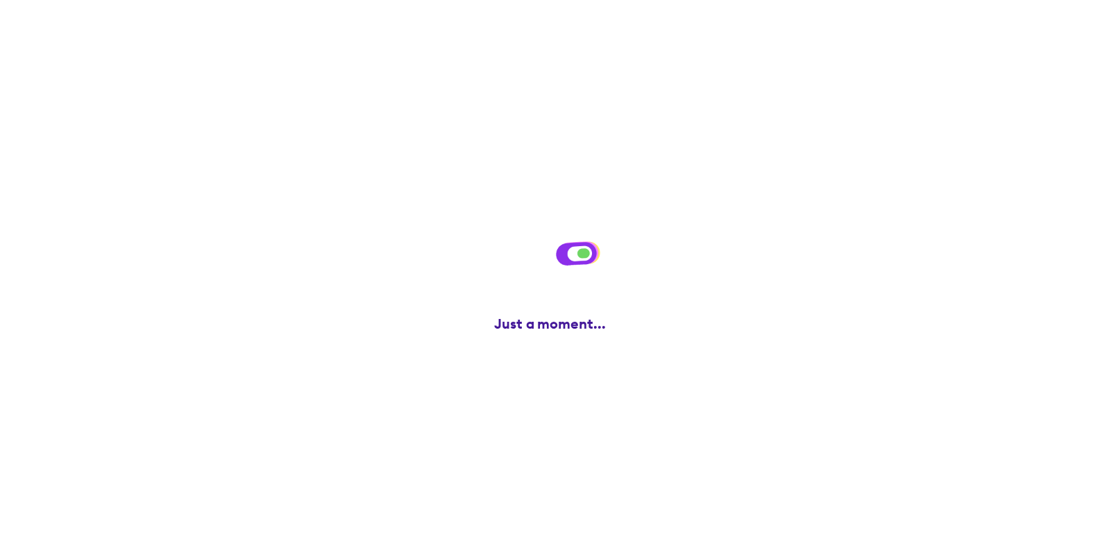
scroll to position [0, 0]
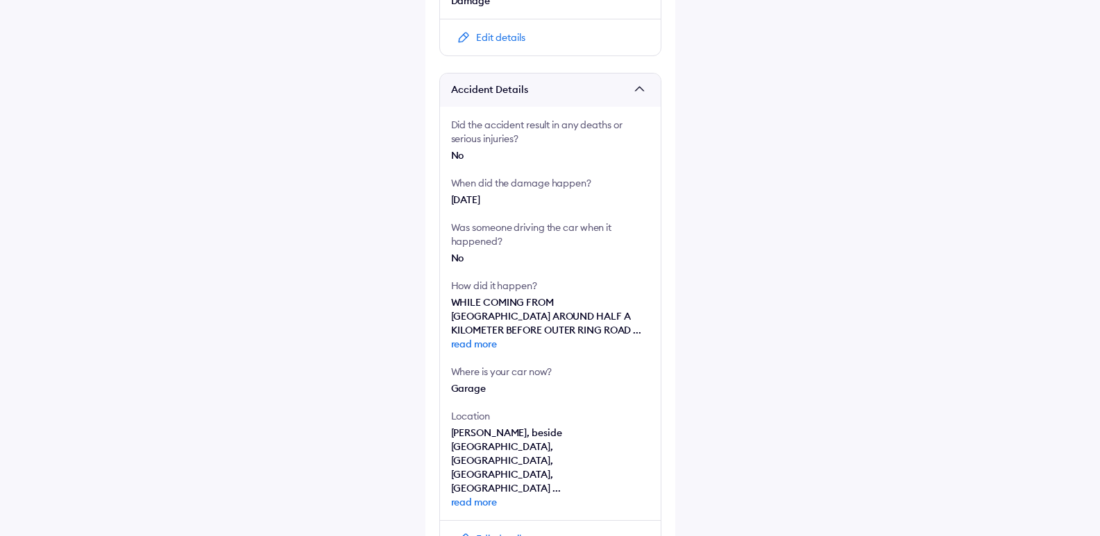
scroll to position [274, 0]
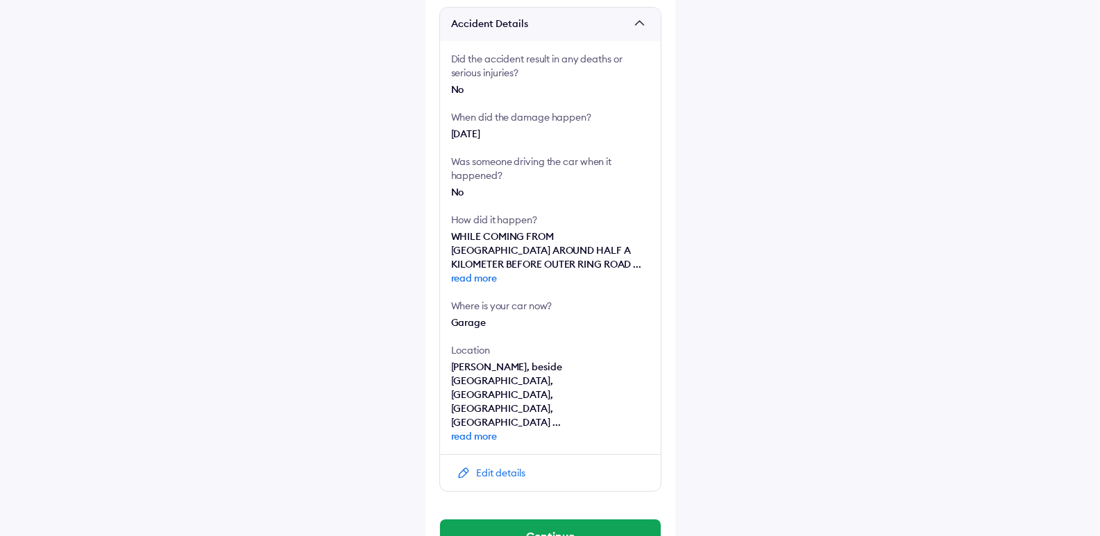
click at [523, 466] on div "Edit details" at bounding box center [500, 473] width 49 height 14
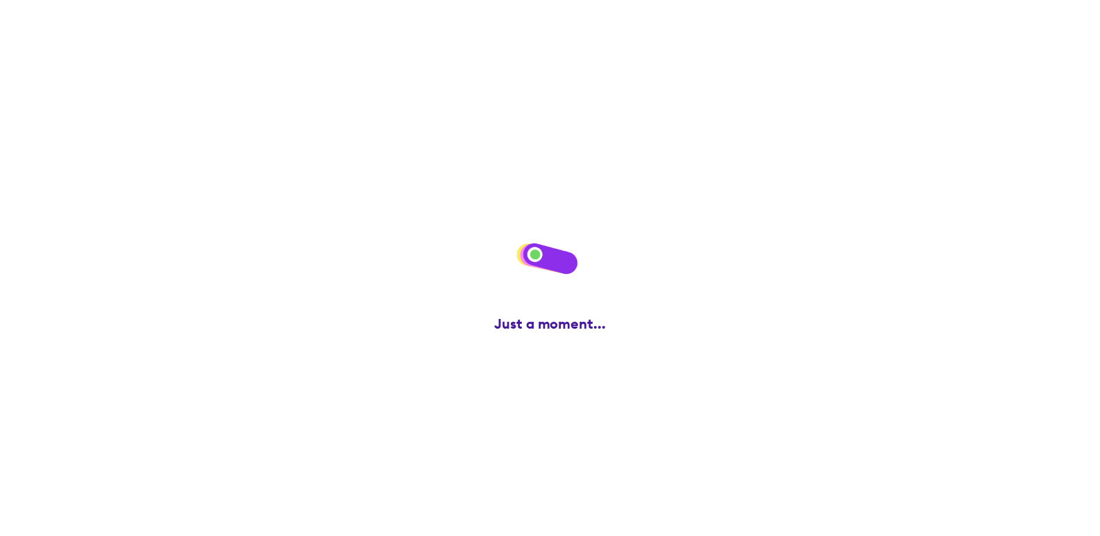
scroll to position [0, 0]
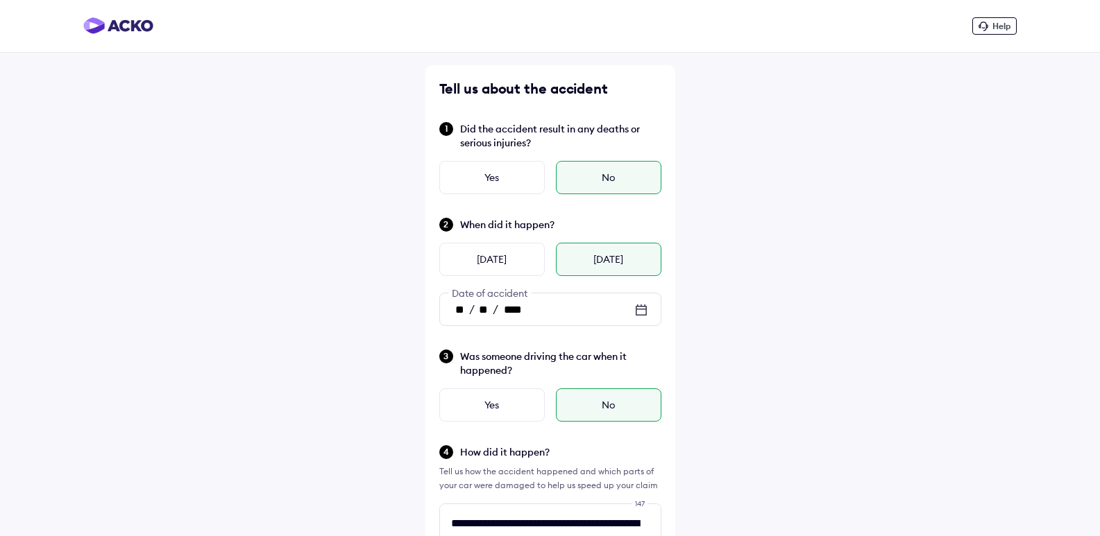
scroll to position [397, 0]
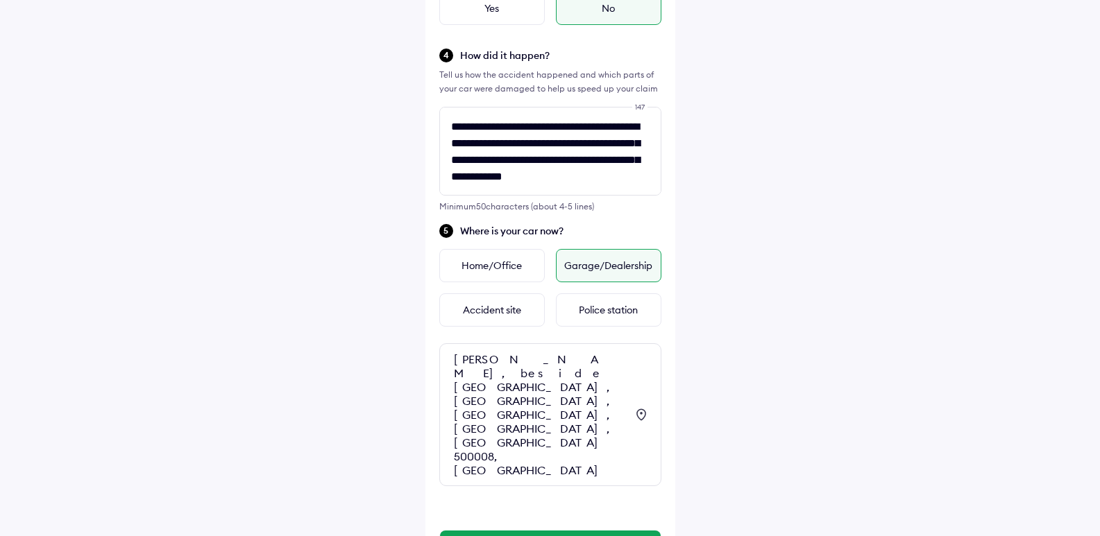
click at [491, 372] on div "[PERSON_NAME], beside [GEOGRAPHIC_DATA], [GEOGRAPHIC_DATA], [GEOGRAPHIC_DATA], …" at bounding box center [540, 415] width 172 height 125
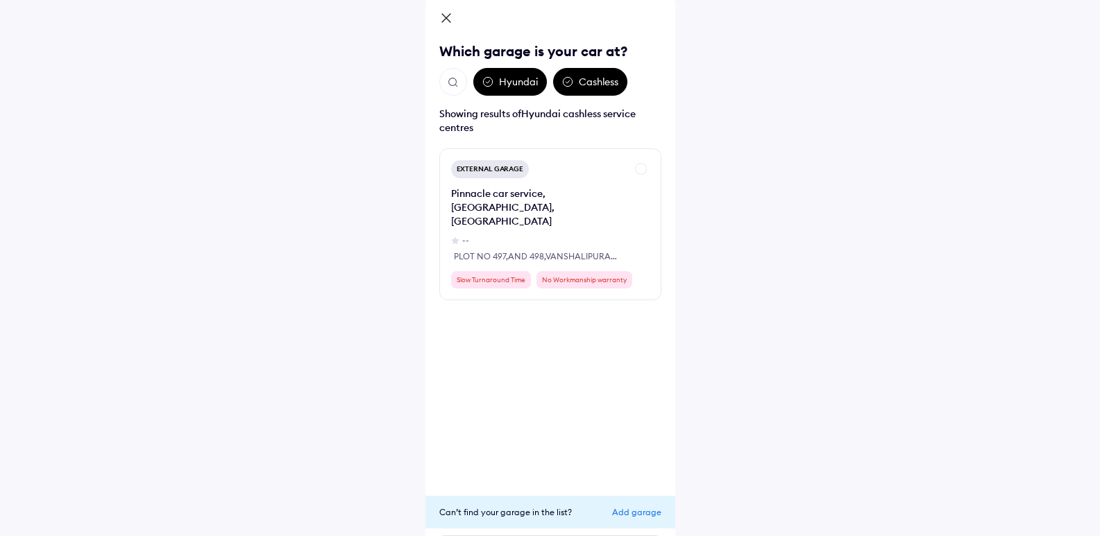
scroll to position [115, 0]
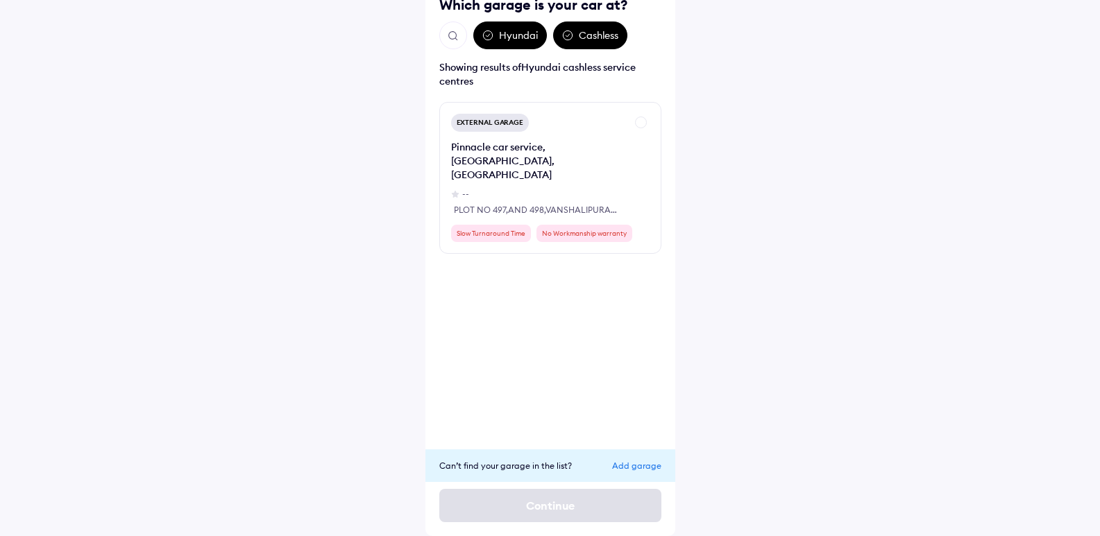
click at [643, 464] on div "Add garage" at bounding box center [636, 466] width 49 height 10
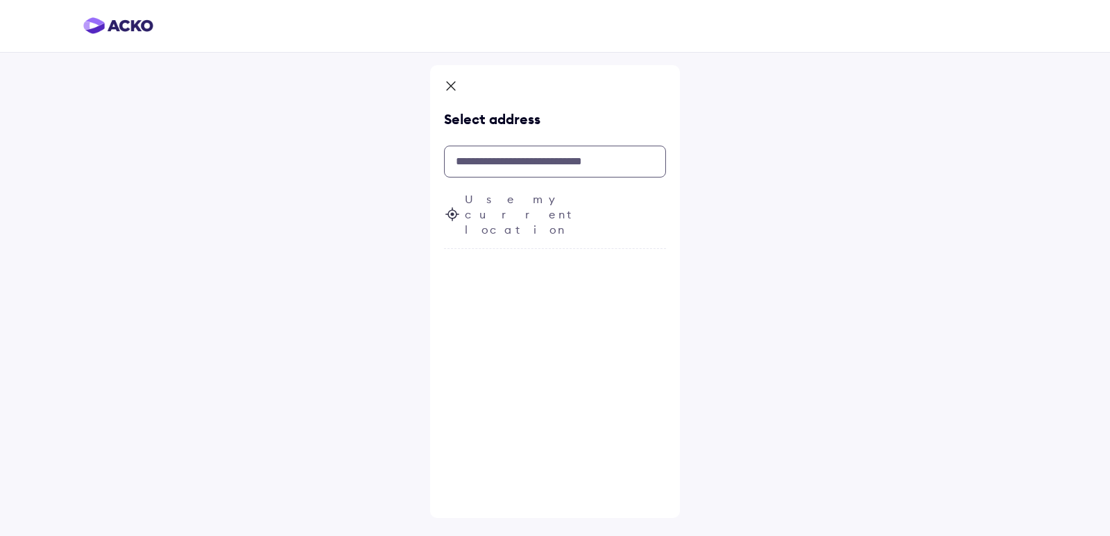
click at [548, 163] on input "text" at bounding box center [555, 162] width 222 height 32
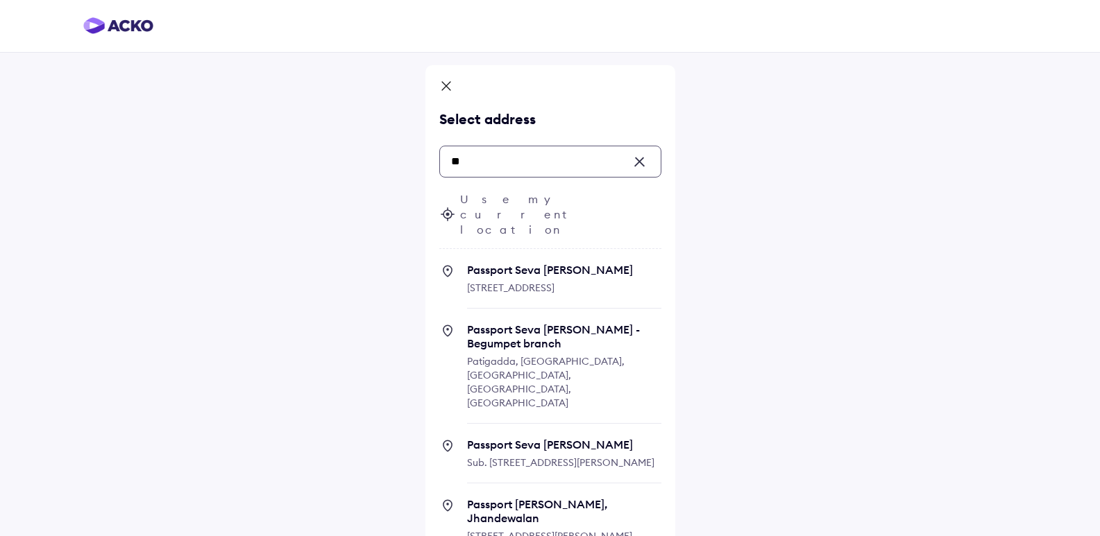
type input "*"
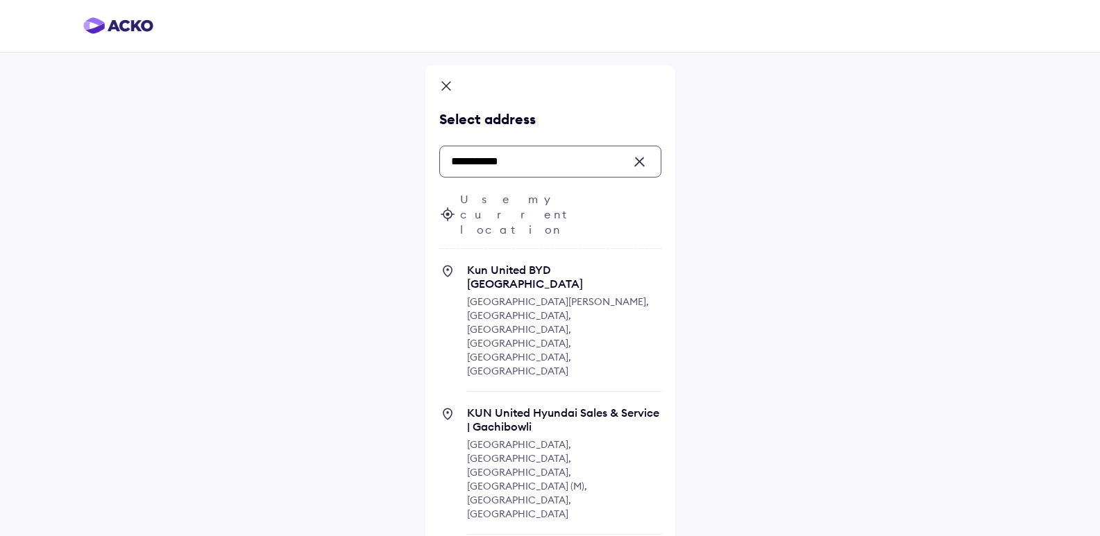
click at [551, 165] on input "**********" at bounding box center [550, 162] width 222 height 32
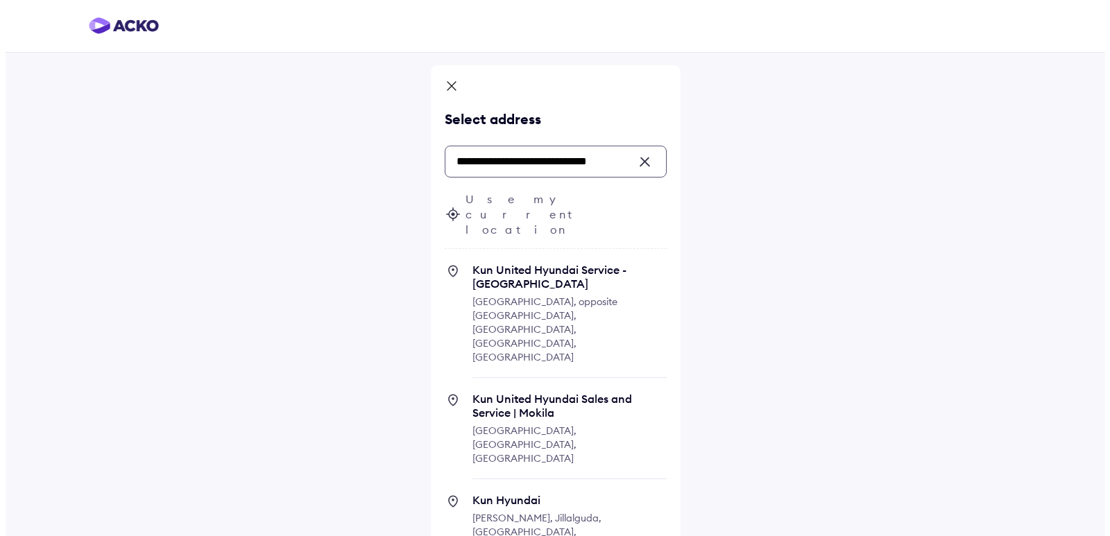
scroll to position [0, 26]
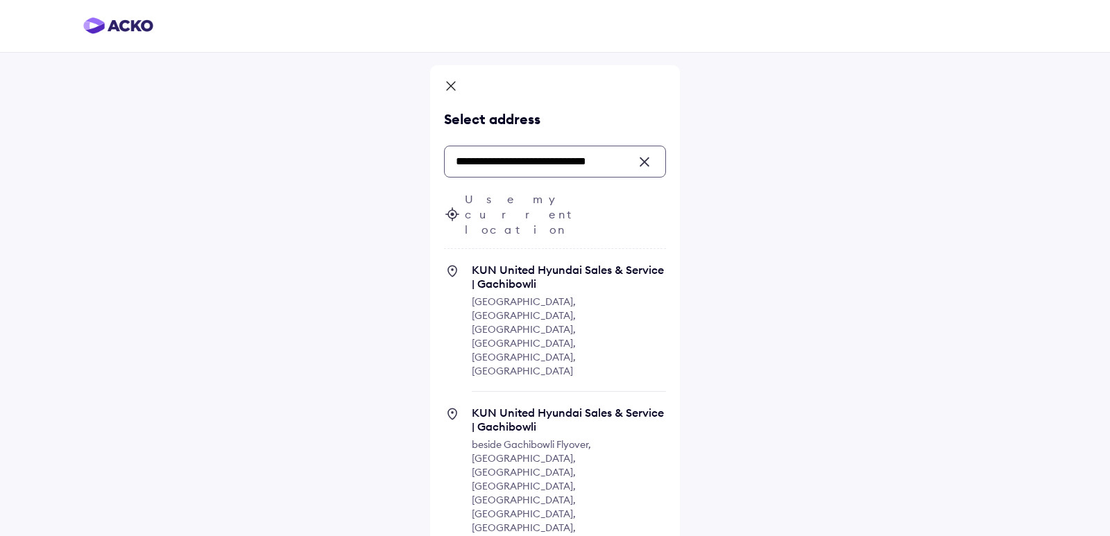
click at [528, 439] on span "beside Gachibowli Flyover, [GEOGRAPHIC_DATA], [GEOGRAPHIC_DATA], [GEOGRAPHIC_DA…" at bounding box center [531, 494] width 119 height 110
type input "**********"
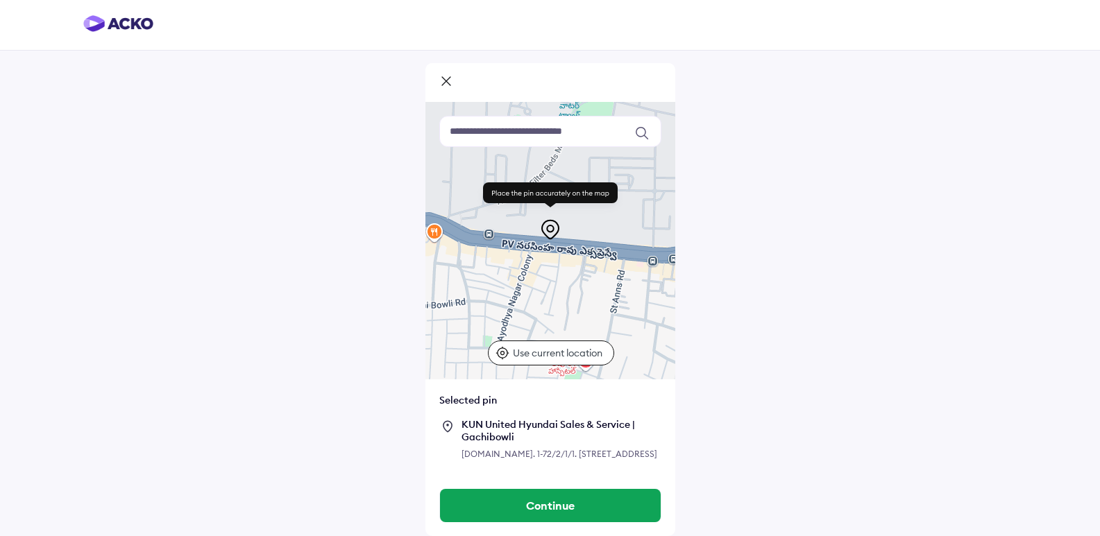
scroll to position [44, 0]
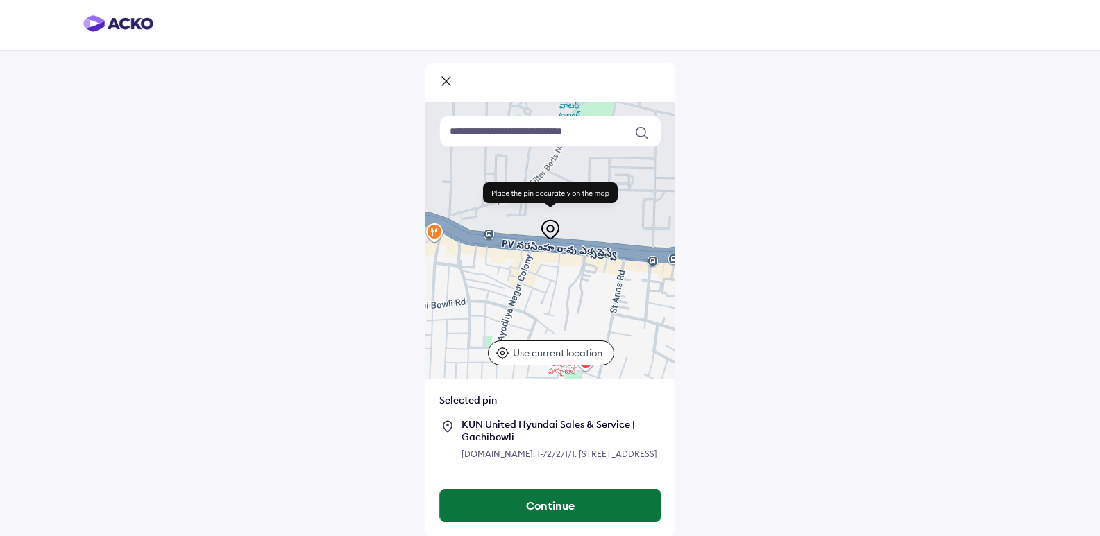
click at [560, 509] on button "Continue" at bounding box center [550, 505] width 221 height 33
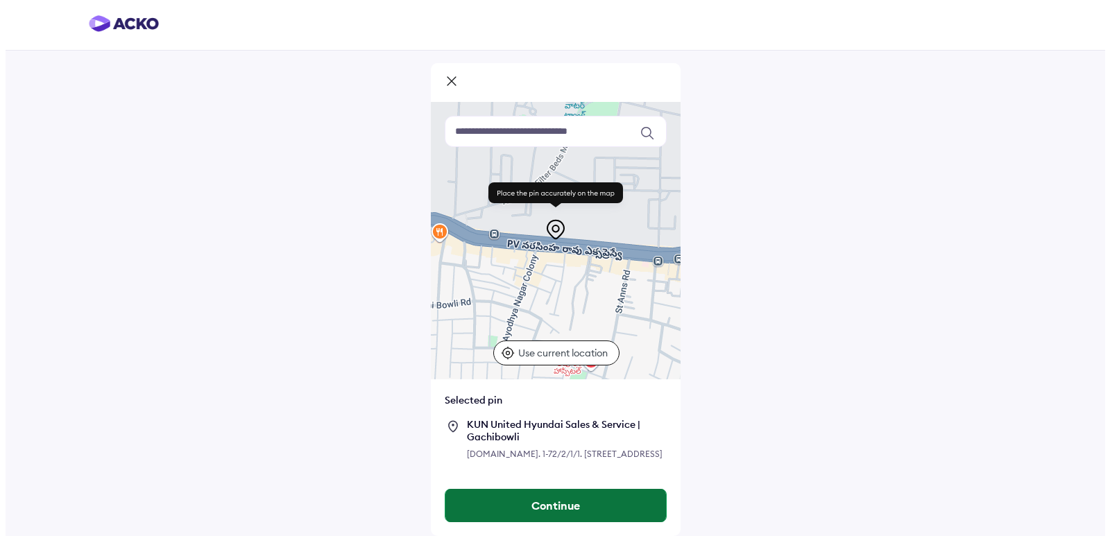
scroll to position [0, 0]
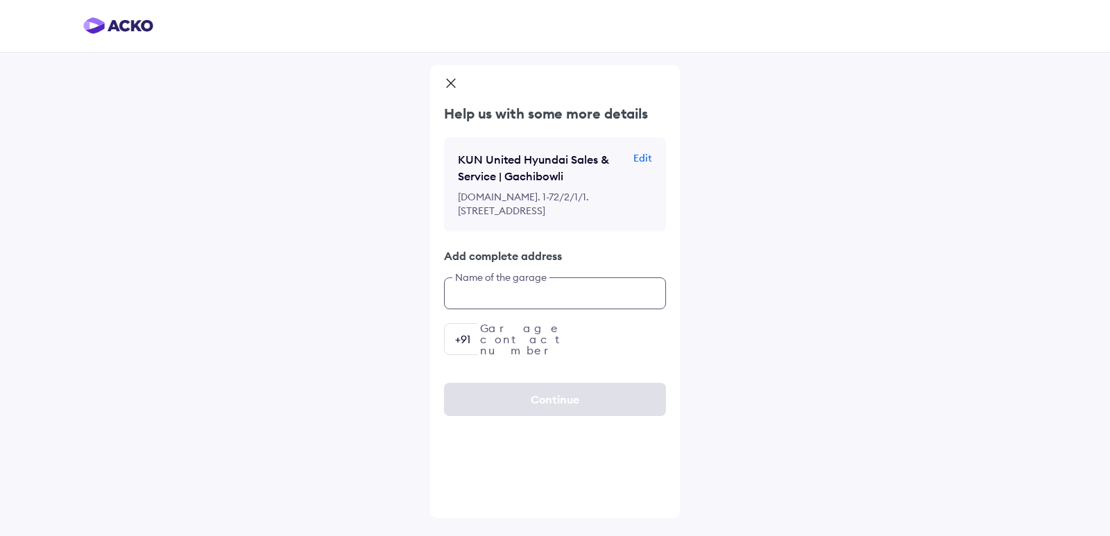
click at [564, 310] on input "text" at bounding box center [555, 294] width 222 height 32
type input "**********"
click at [556, 355] on input "number" at bounding box center [555, 339] width 222 height 32
type input "*"
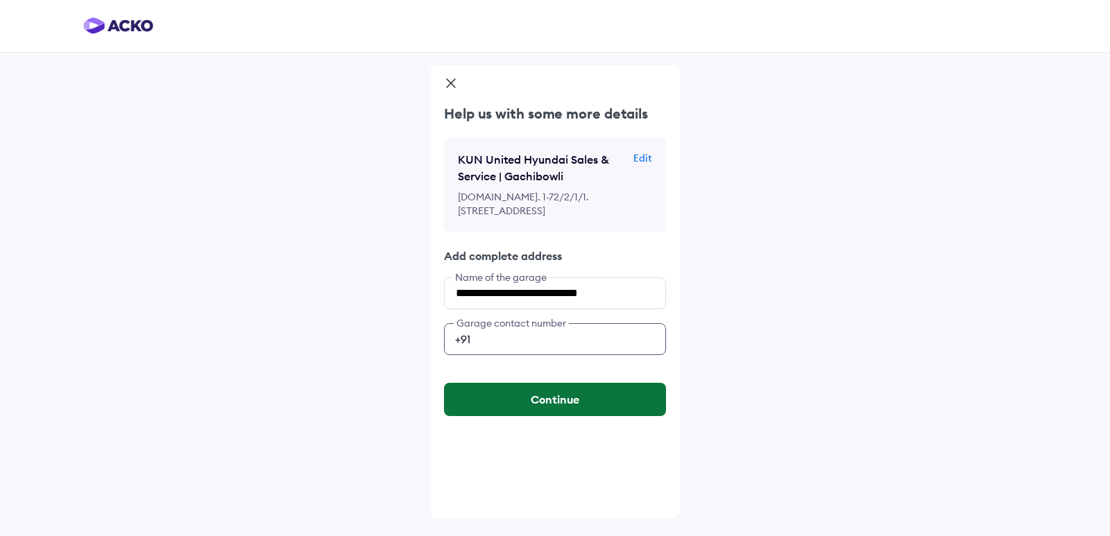
type input "**********"
click at [608, 416] on button "Continue" at bounding box center [555, 399] width 222 height 33
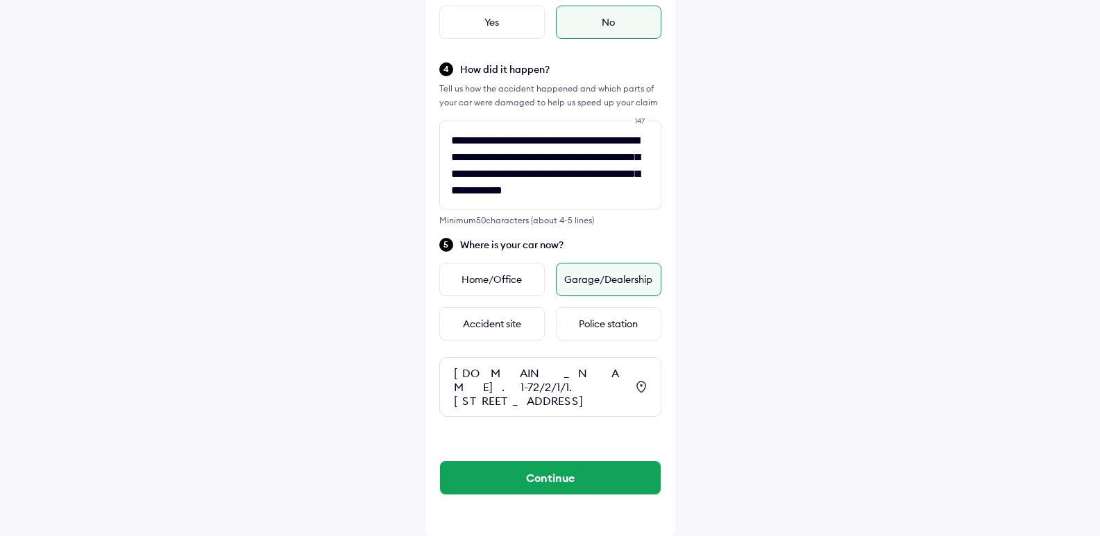
scroll to position [425, 0]
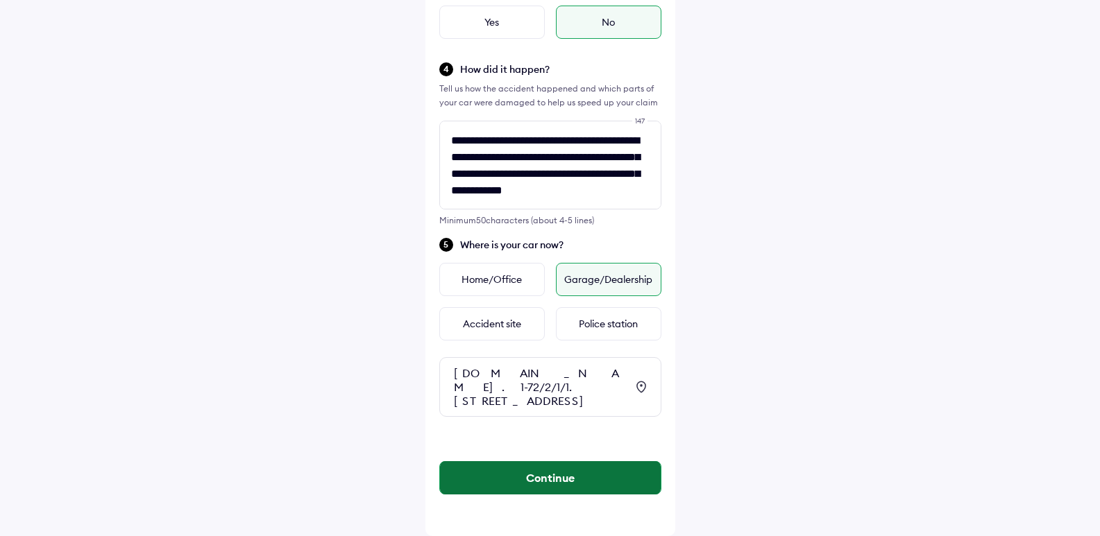
click at [562, 483] on button "Continue" at bounding box center [550, 478] width 221 height 33
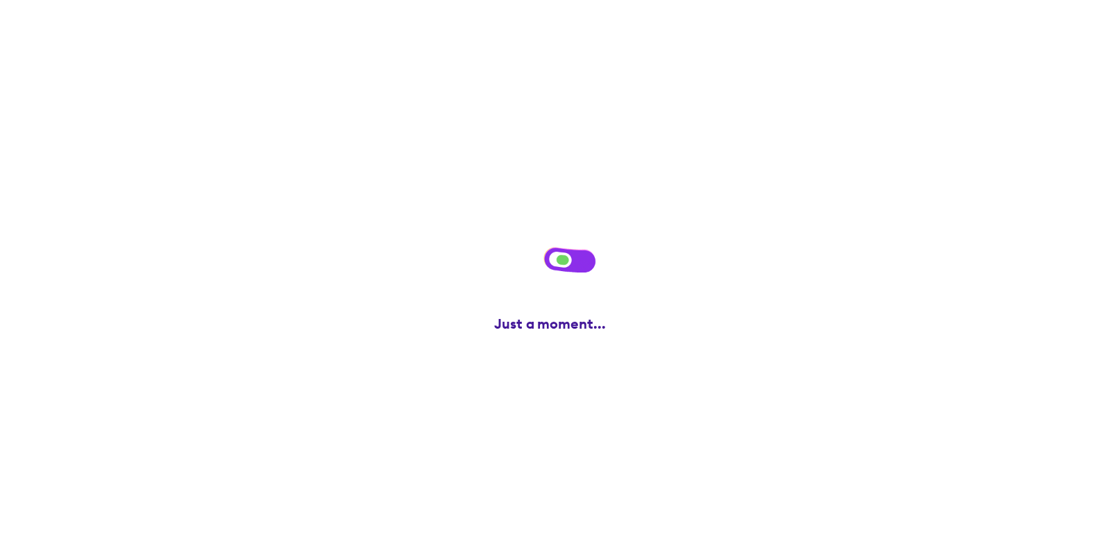
scroll to position [0, 0]
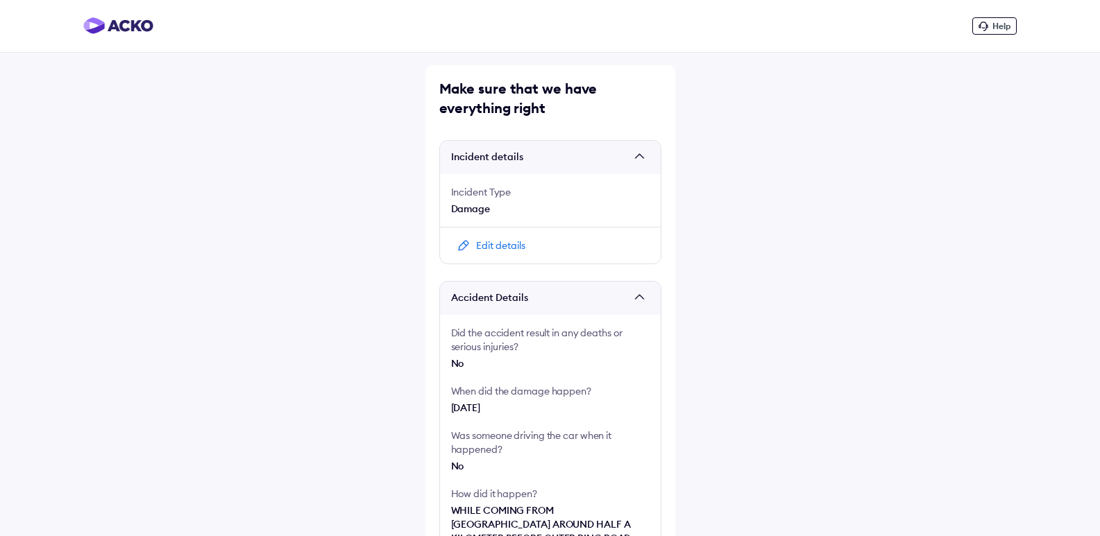
click at [521, 244] on div "Edit details" at bounding box center [500, 246] width 49 height 14
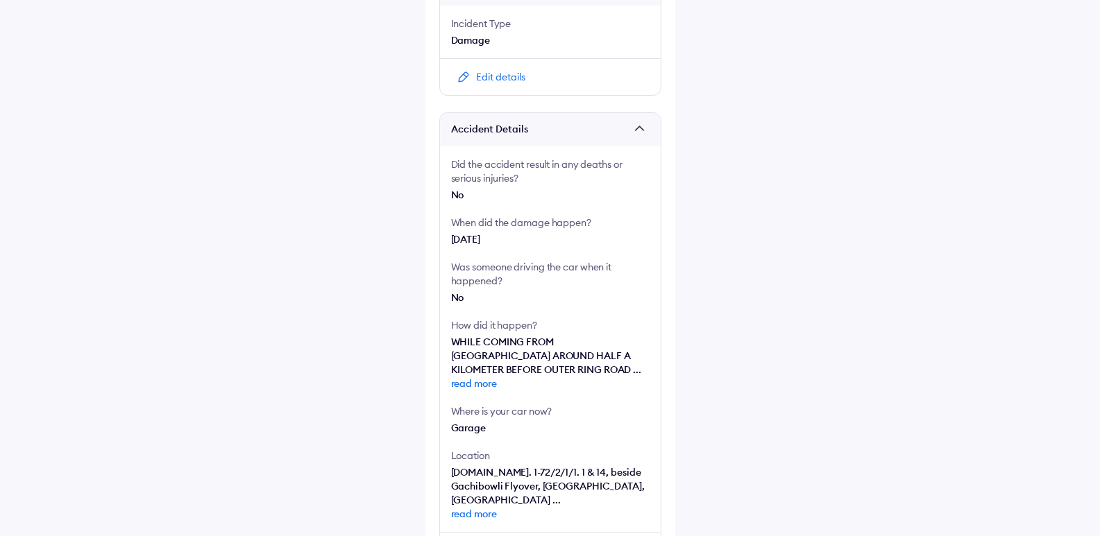
scroll to position [274, 0]
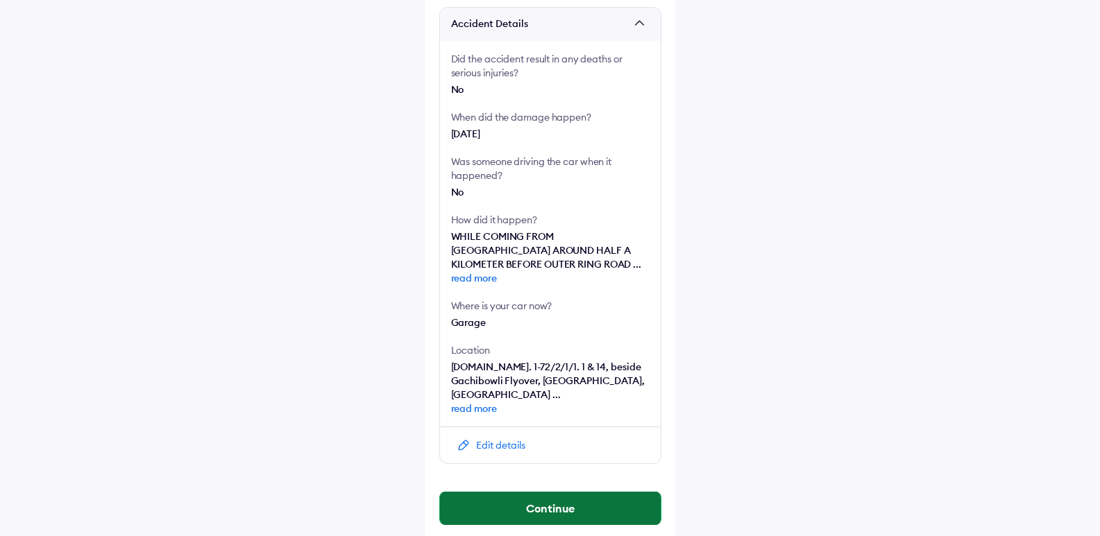
click at [572, 501] on button "Continue" at bounding box center [550, 508] width 221 height 33
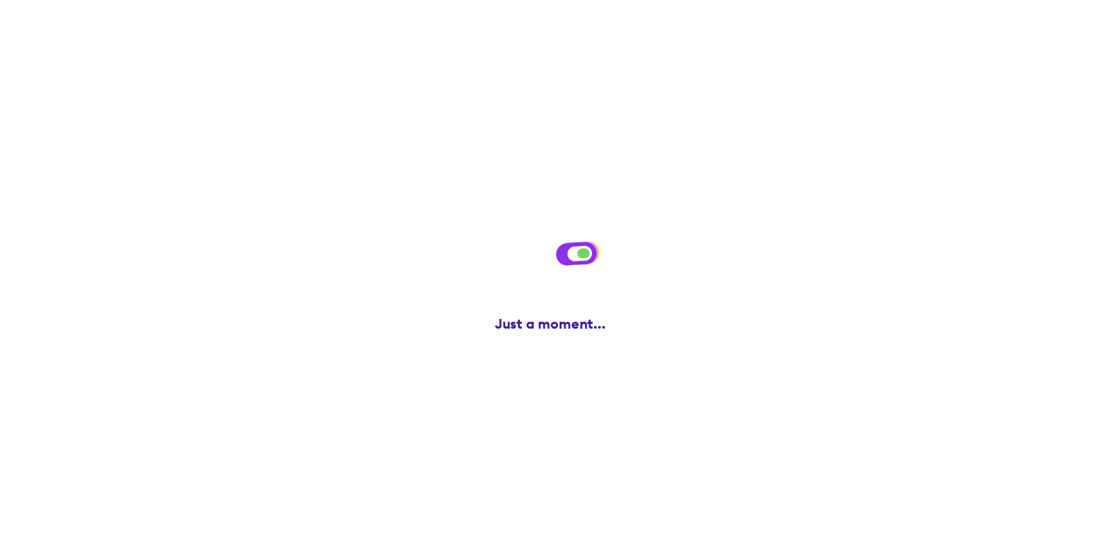
scroll to position [0, 0]
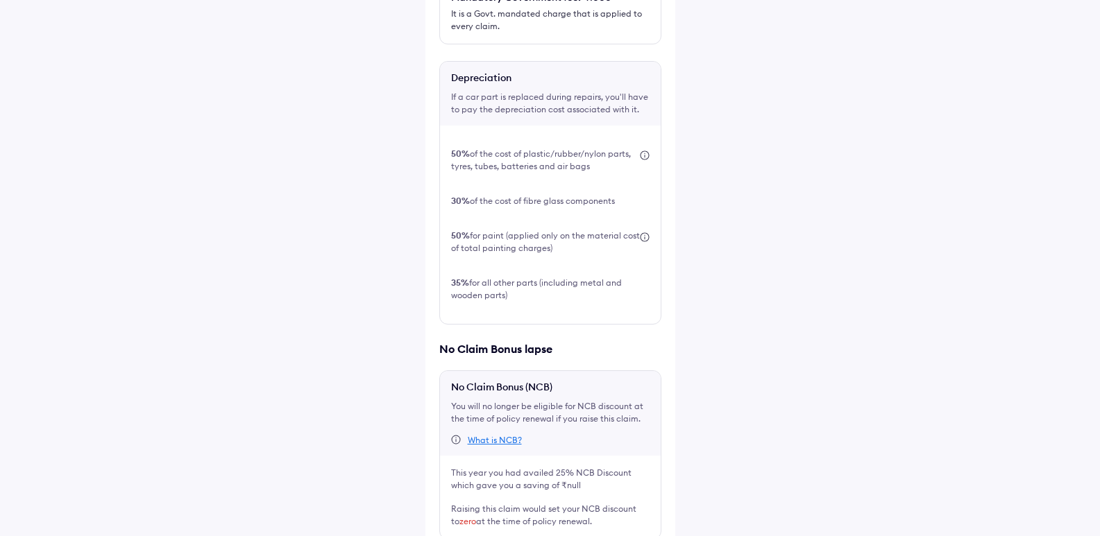
scroll to position [441, 0]
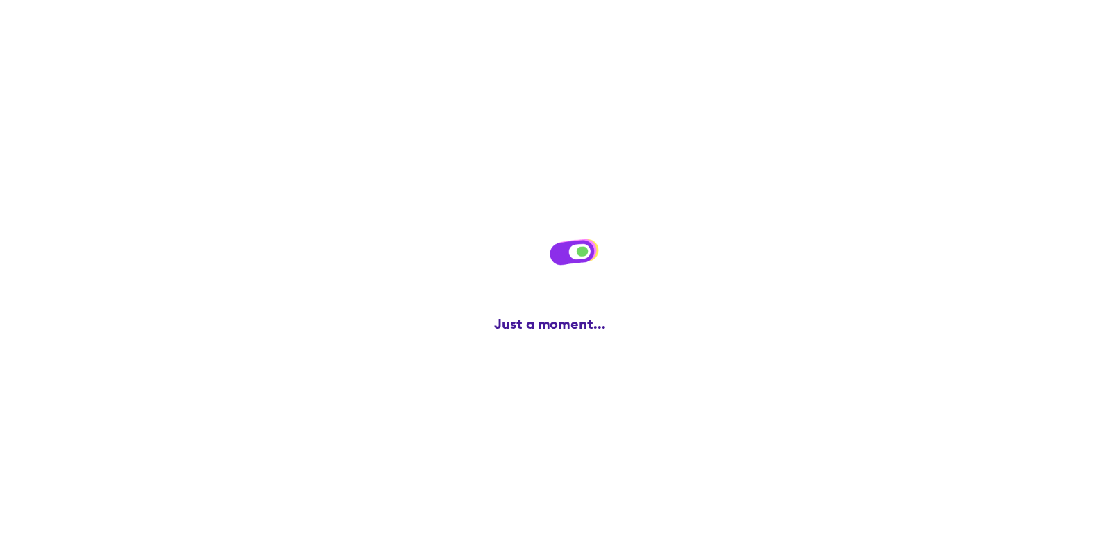
scroll to position [0, 0]
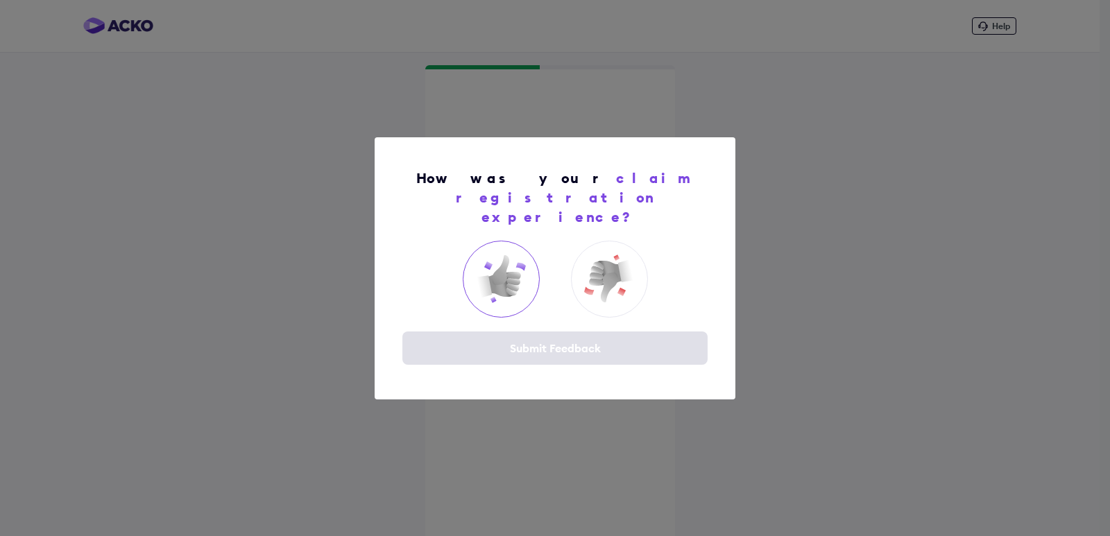
click at [518, 271] on img at bounding box center [501, 279] width 56 height 56
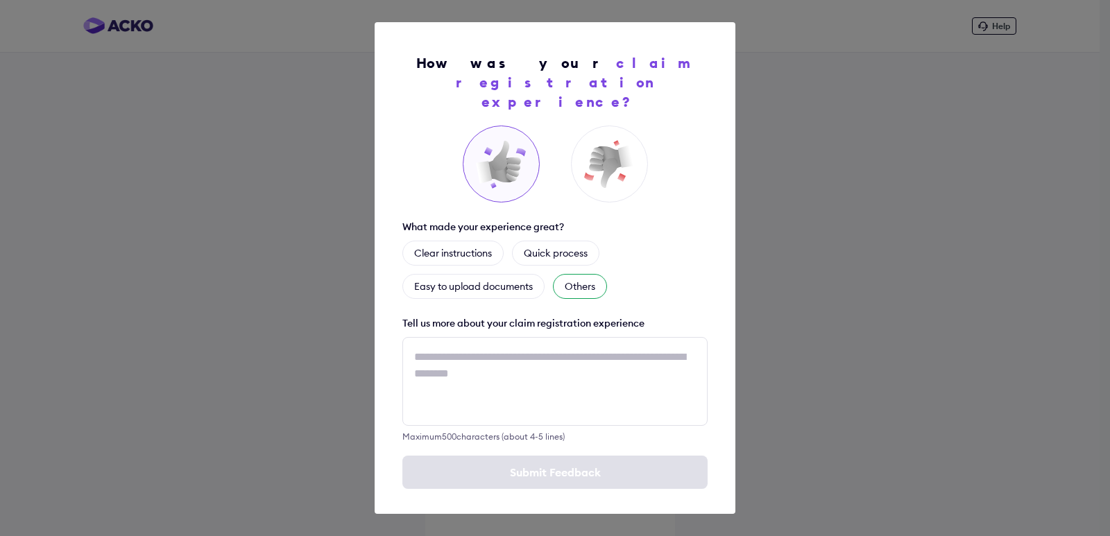
click at [595, 274] on div "Others" at bounding box center [580, 286] width 54 height 25
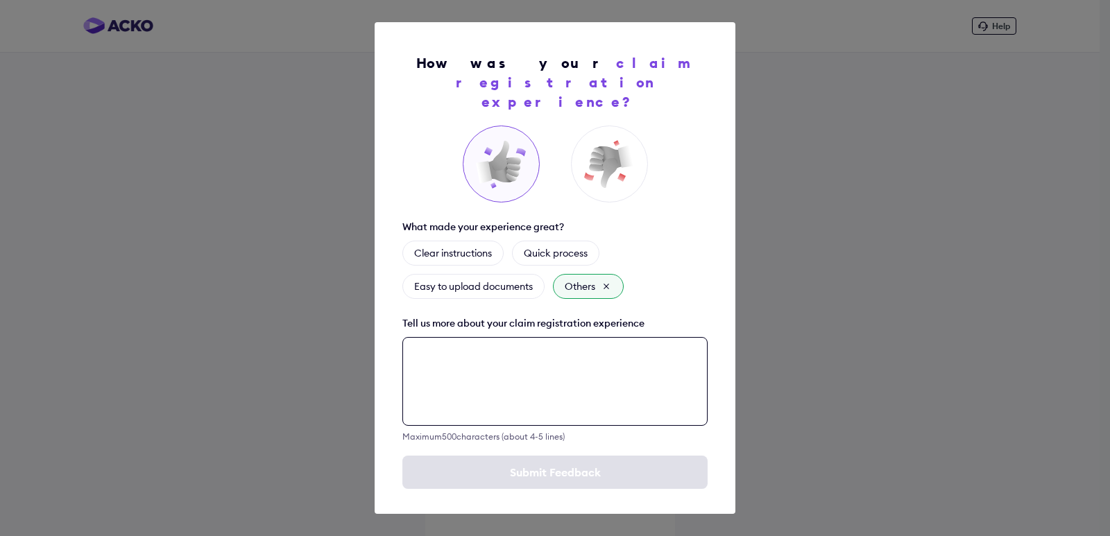
click at [545, 337] on textarea at bounding box center [555, 381] width 305 height 89
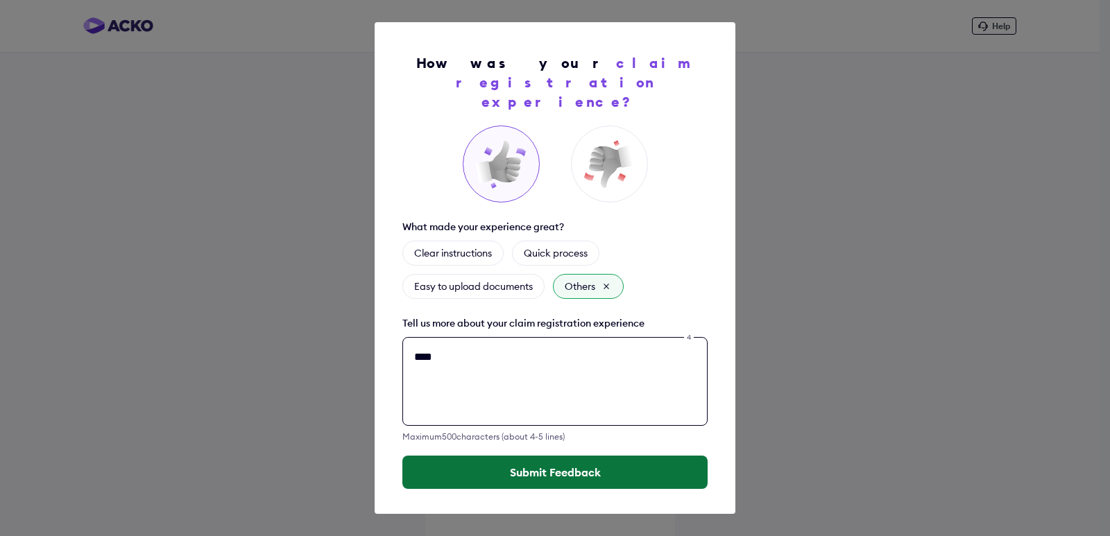
type textarea "****"
click at [531, 466] on button "Submit Feedback" at bounding box center [555, 472] width 305 height 33
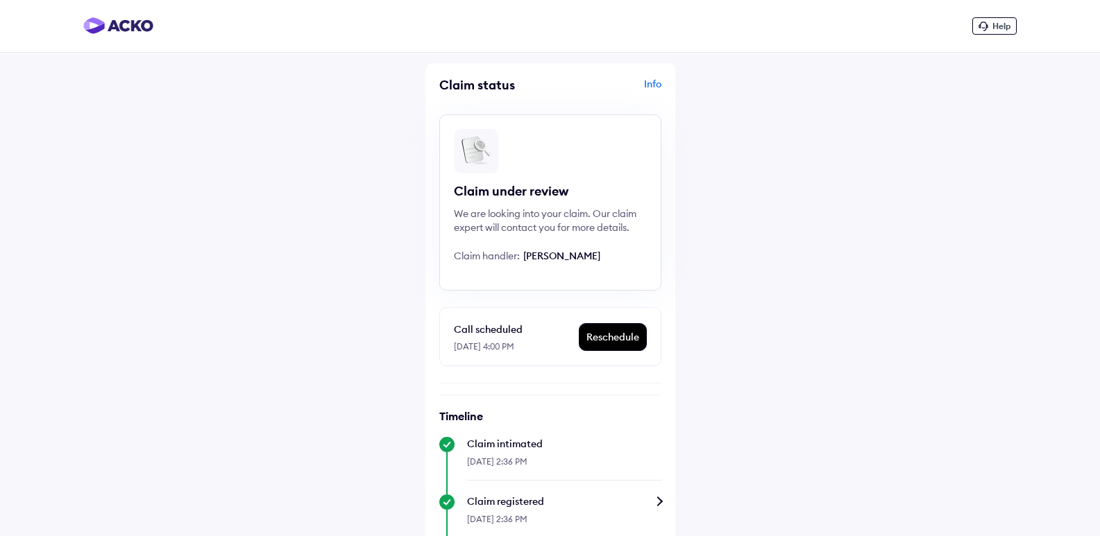
click at [657, 85] on div "Info" at bounding box center [608, 90] width 108 height 26
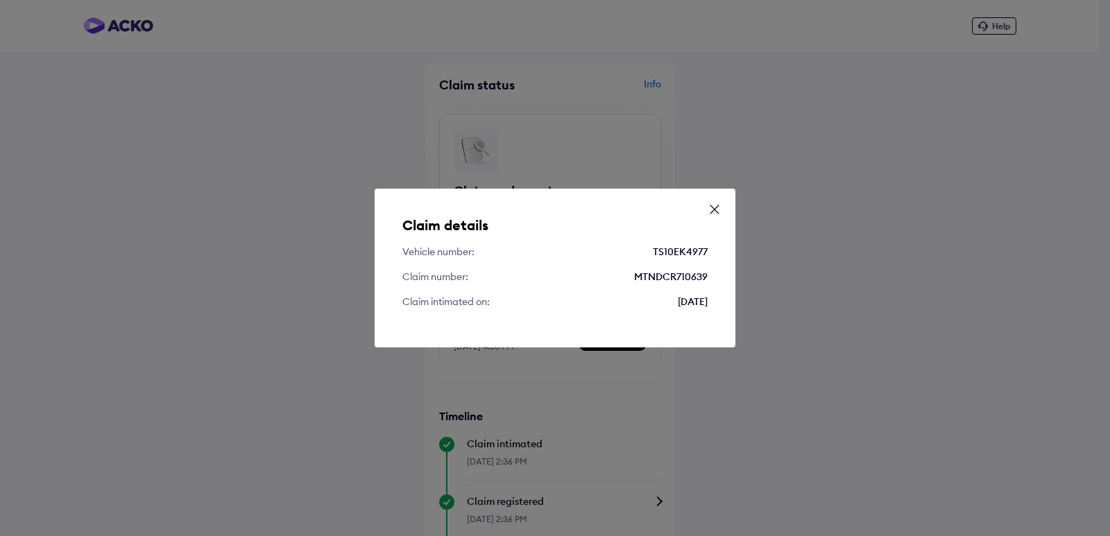
click at [719, 212] on icon at bounding box center [715, 210] width 14 height 14
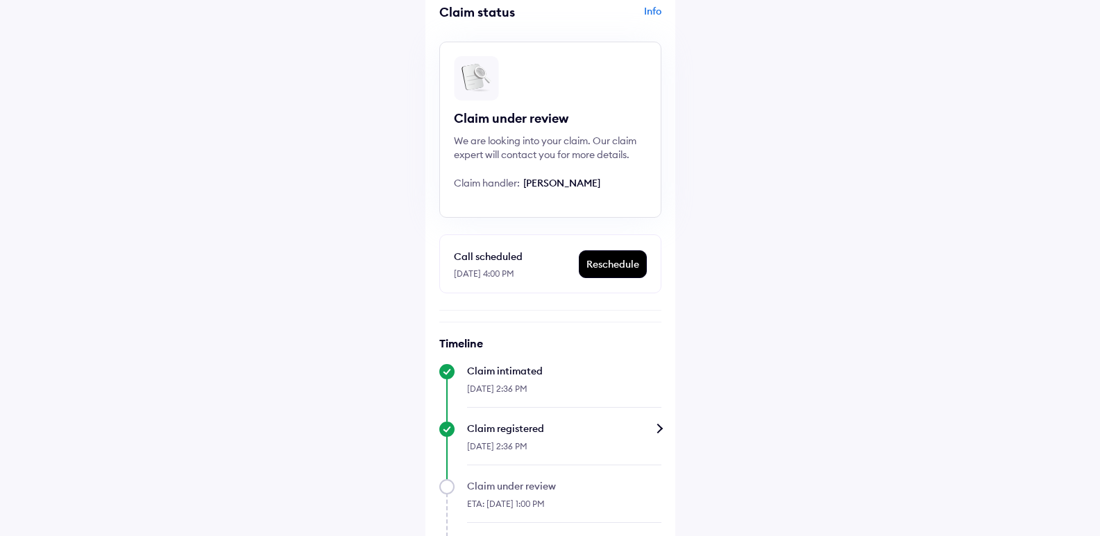
scroll to position [173, 0]
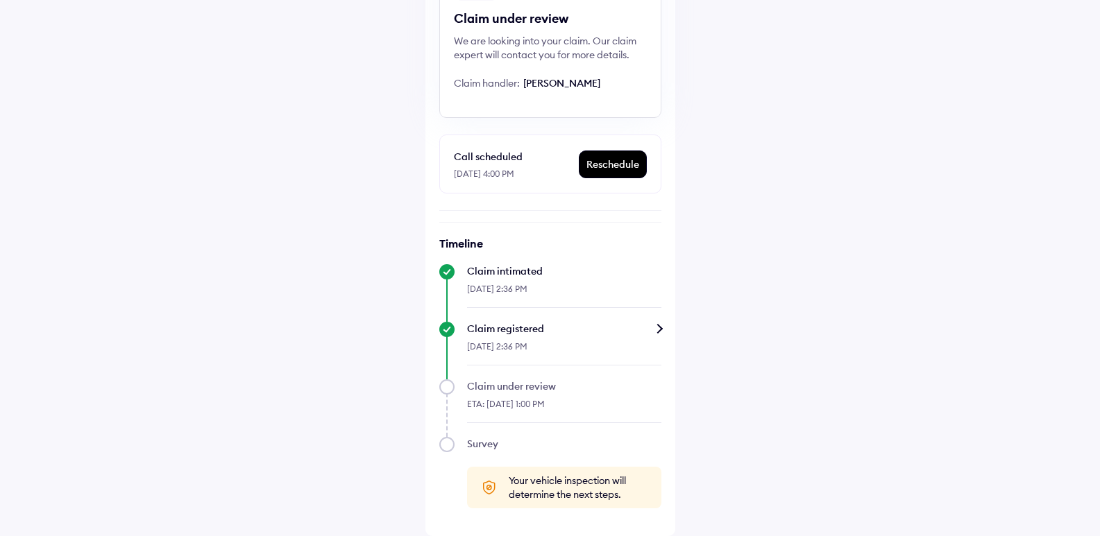
click at [661, 328] on div "Claim registered" at bounding box center [564, 329] width 194 height 14
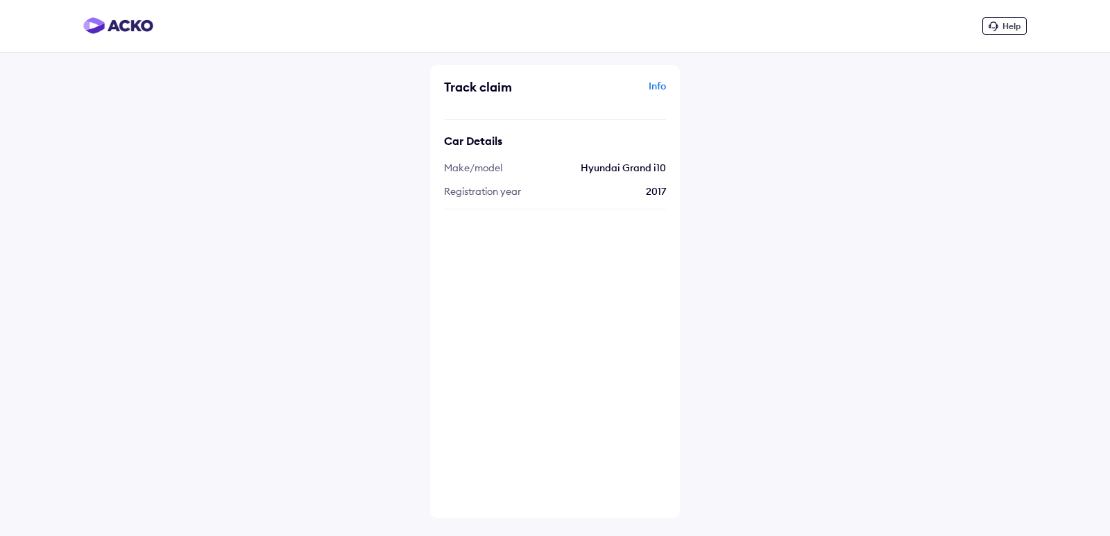
click at [865, 158] on div "Help Track claim Info Car Details Make/model Hyundai Grand i10 Registration yea…" at bounding box center [555, 268] width 1110 height 536
